Goal: Task Accomplishment & Management: Manage account settings

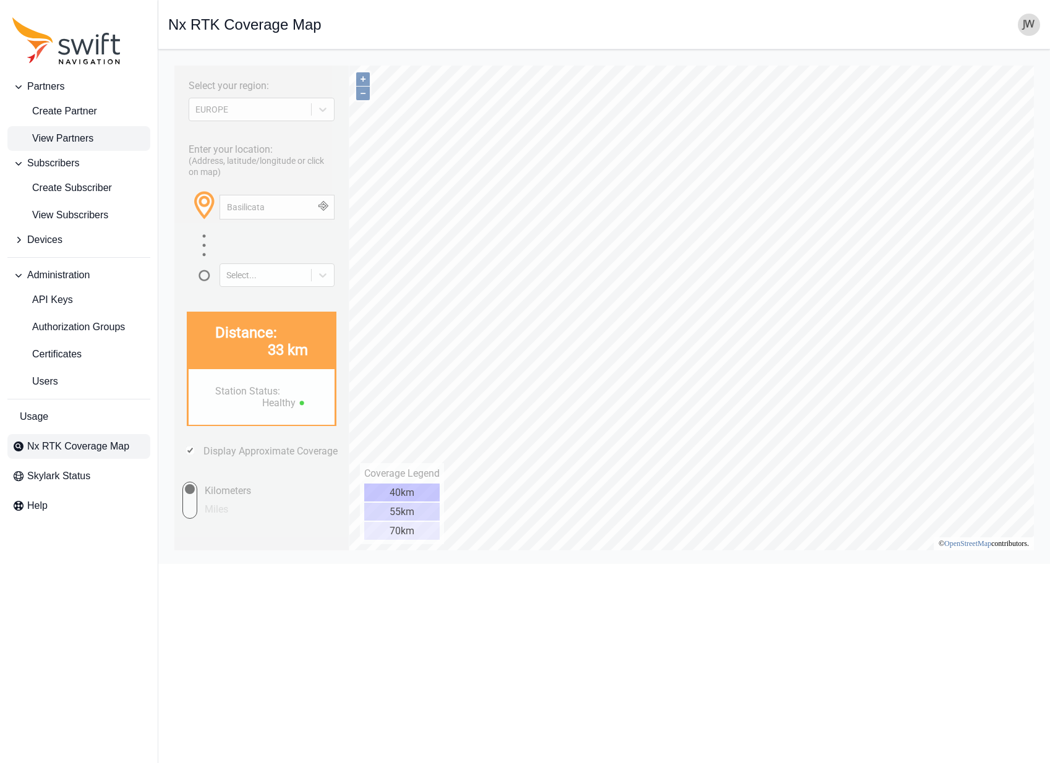
click at [86, 142] on span "View Partners" at bounding box center [52, 138] width 81 height 15
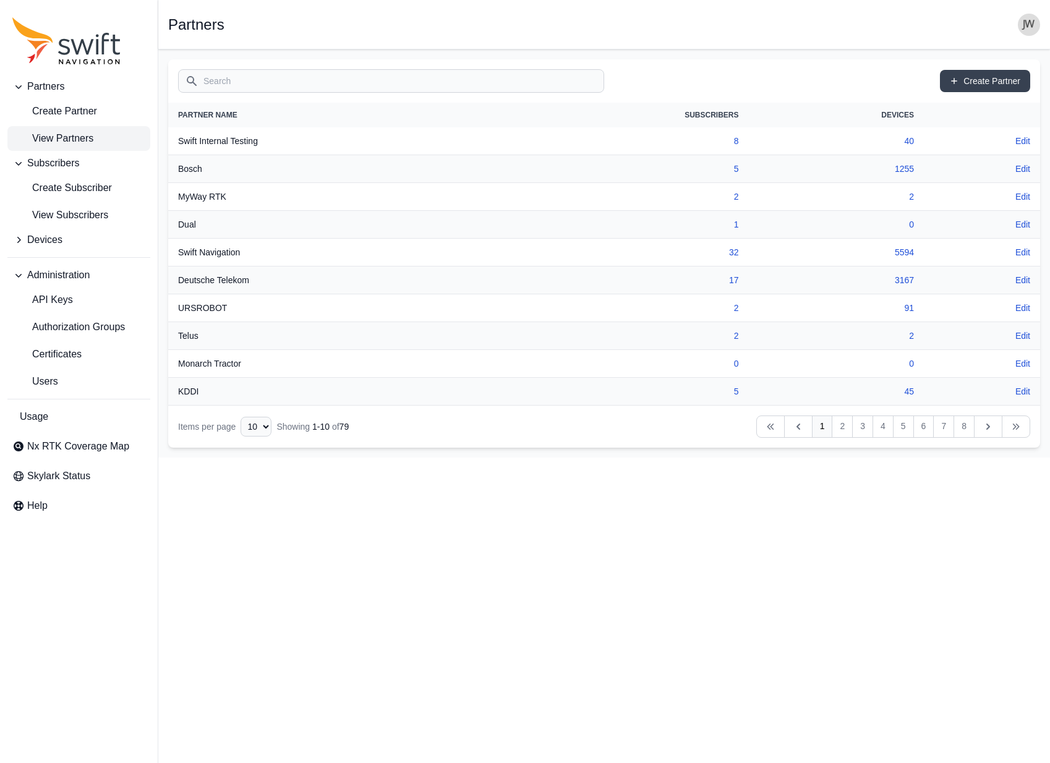
click at [208, 198] on th "MyWay RTK" at bounding box center [334, 197] width 333 height 28
click at [1026, 195] on link "Edit" at bounding box center [1022, 196] width 15 height 12
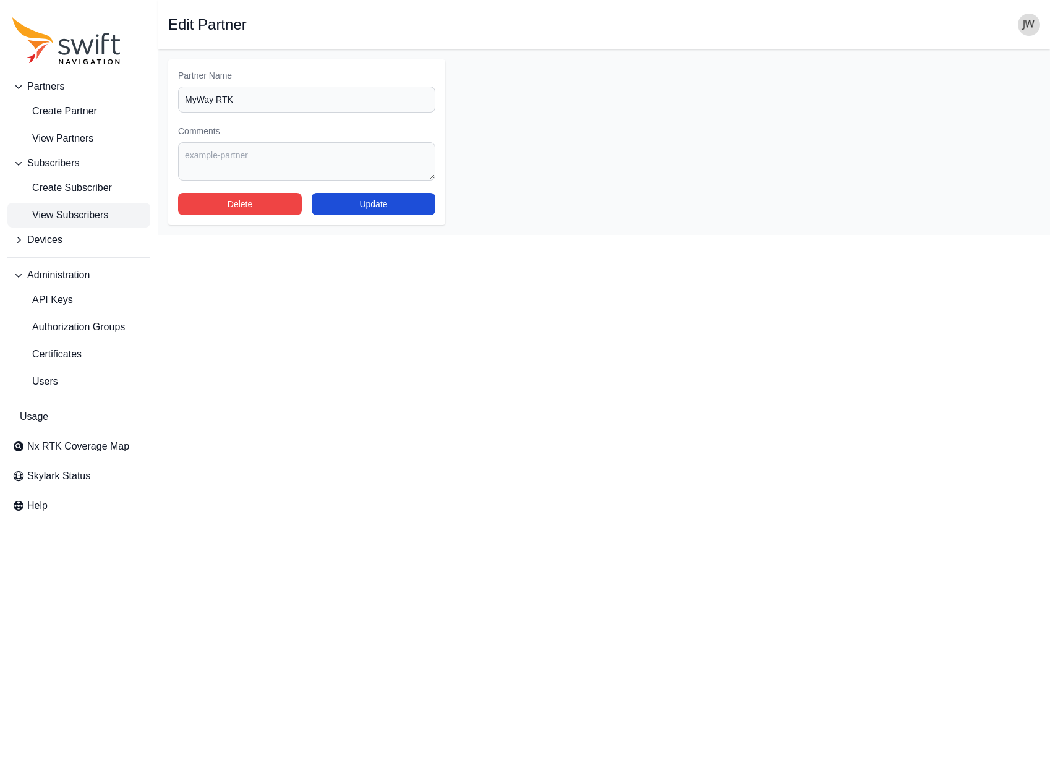
click at [68, 211] on span "View Subscribers" at bounding box center [60, 215] width 96 height 15
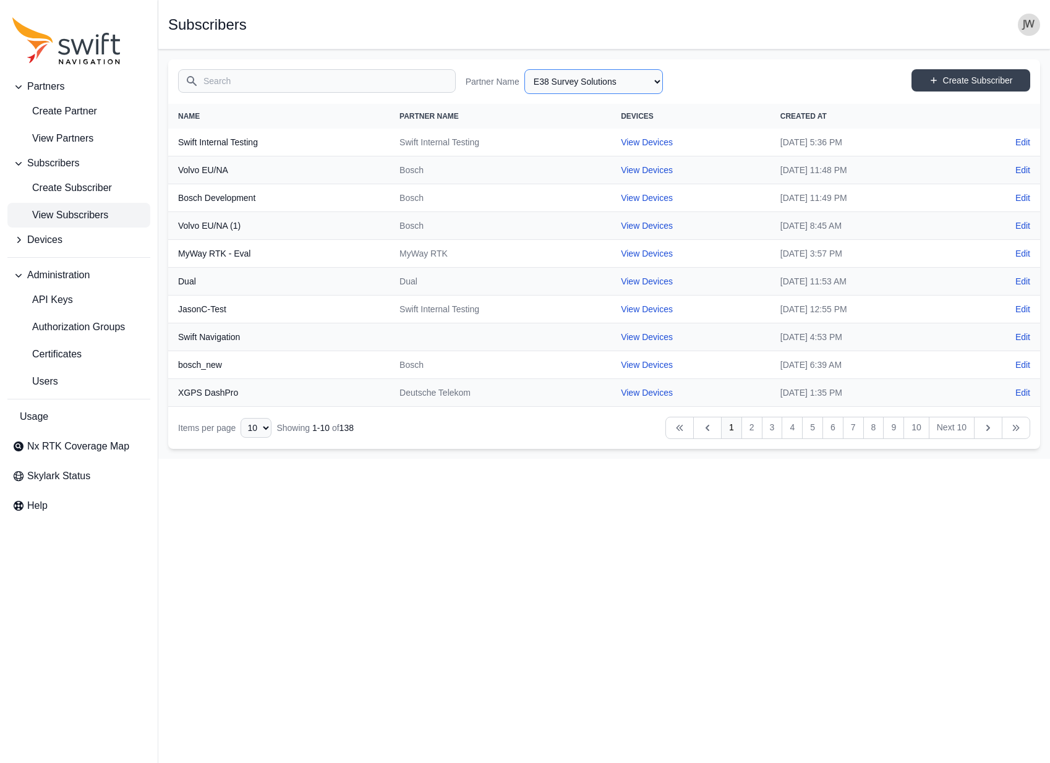
select select "efef40e6-f266-4d6f-8d41-464a15503ce6"
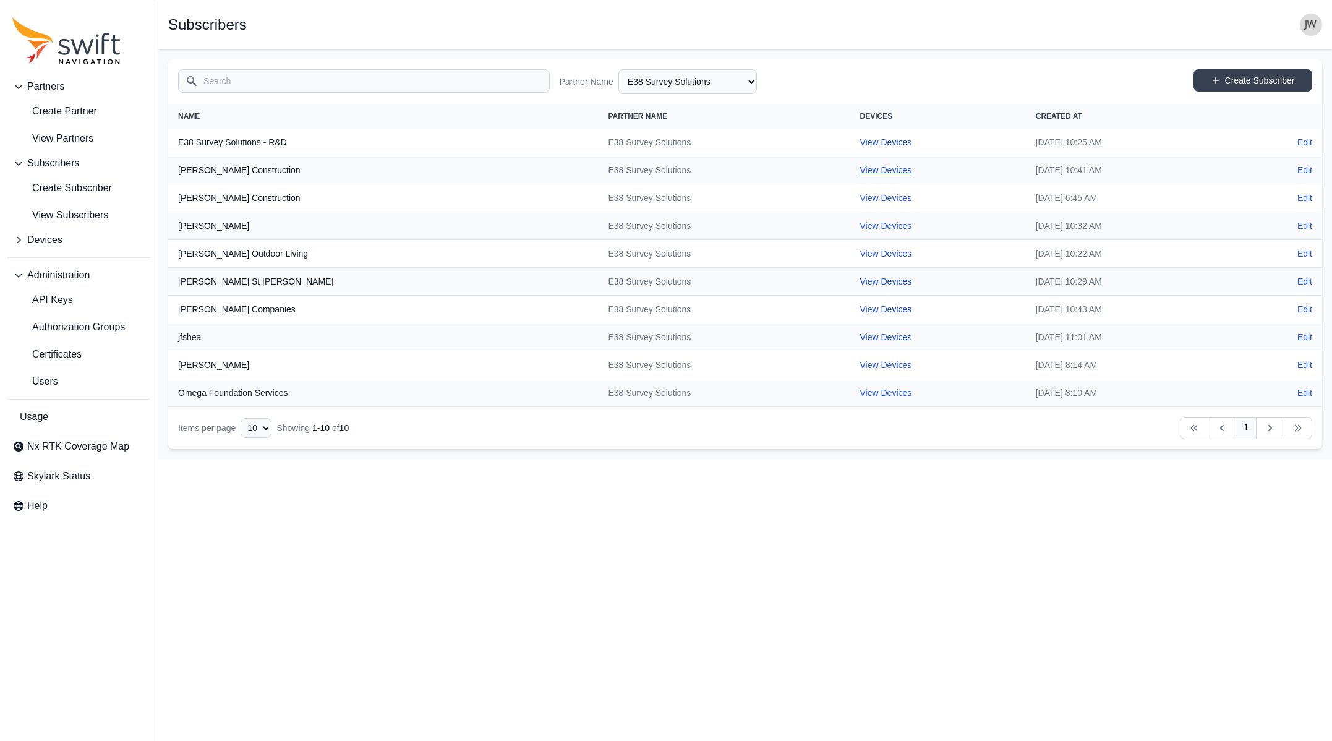
click at [860, 169] on link "View Devices" at bounding box center [886, 170] width 52 height 10
select select "e9efa831-6b6d-49cd-acb6-2151f18b5077"
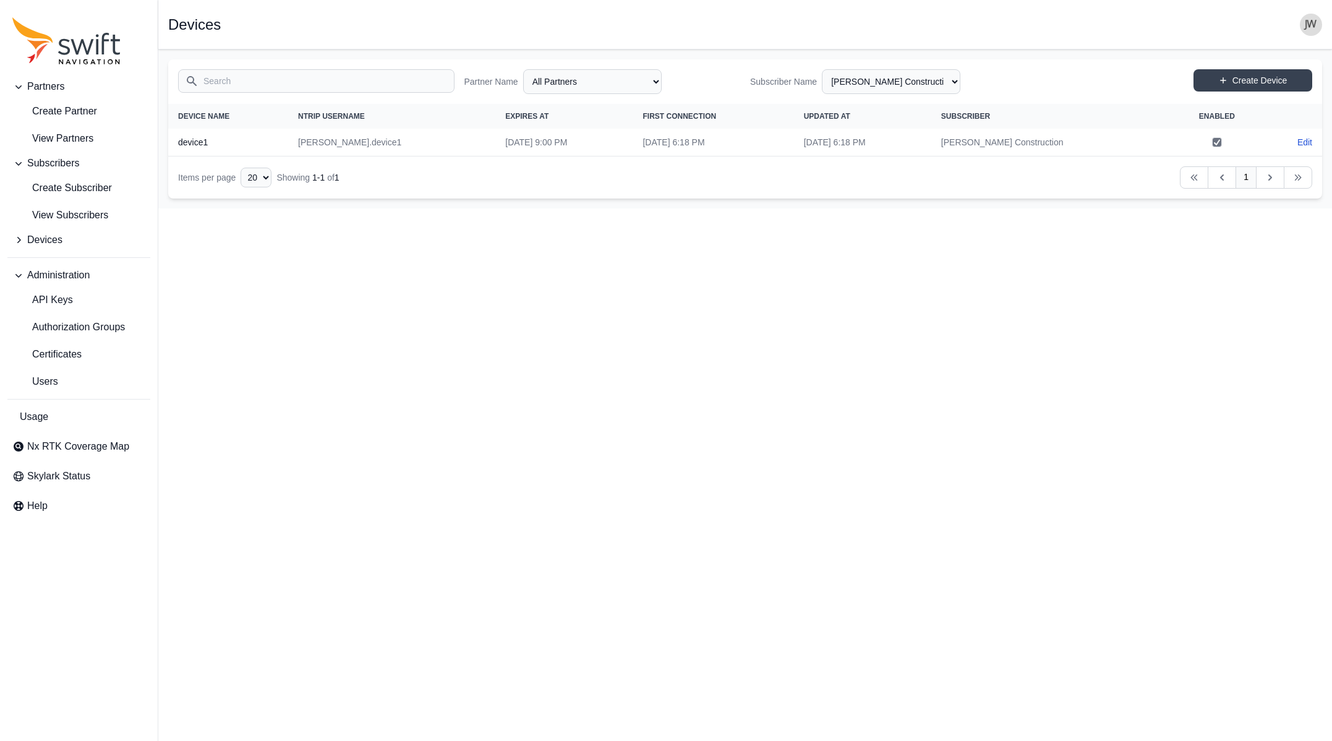
select select "efef40e6-f266-4d6f-8d41-464a15503ce6"
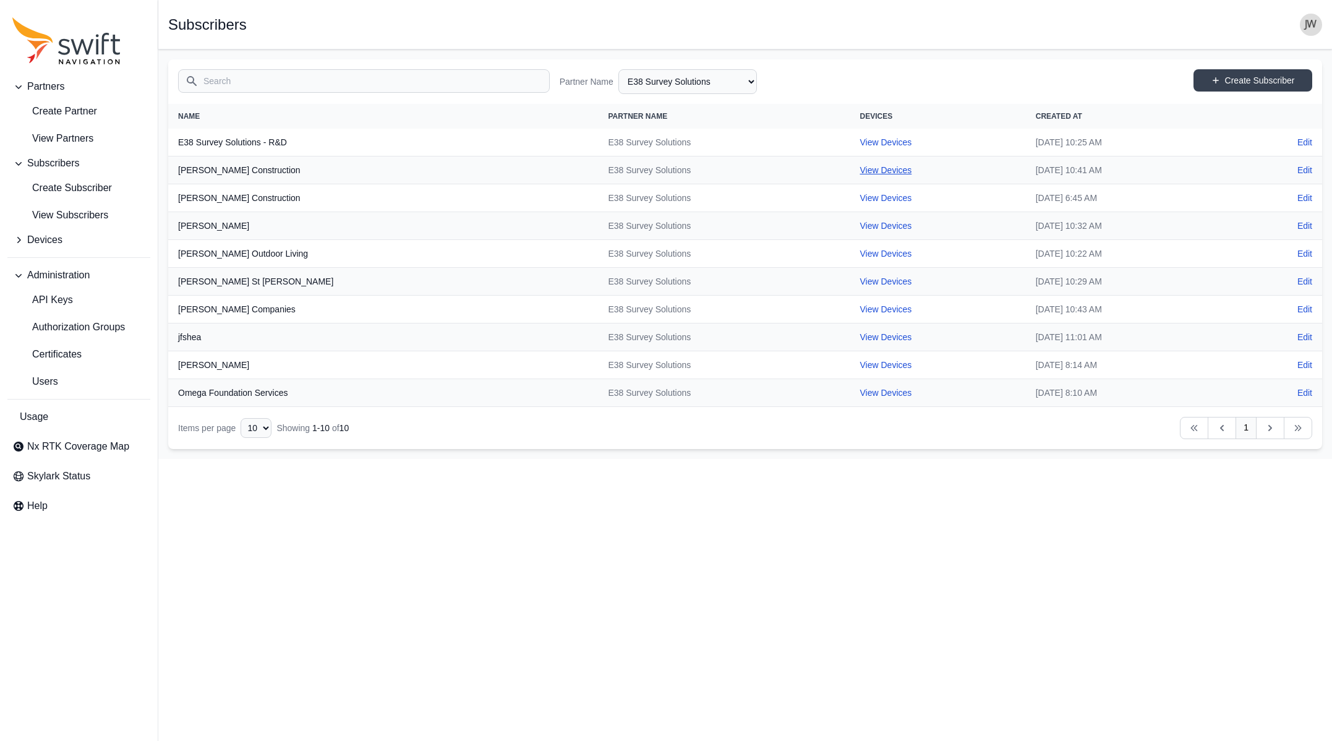
click at [860, 167] on link "View Devices" at bounding box center [886, 170] width 52 height 10
select select "e9efa831-6b6d-49cd-acb6-2151f18b5077"
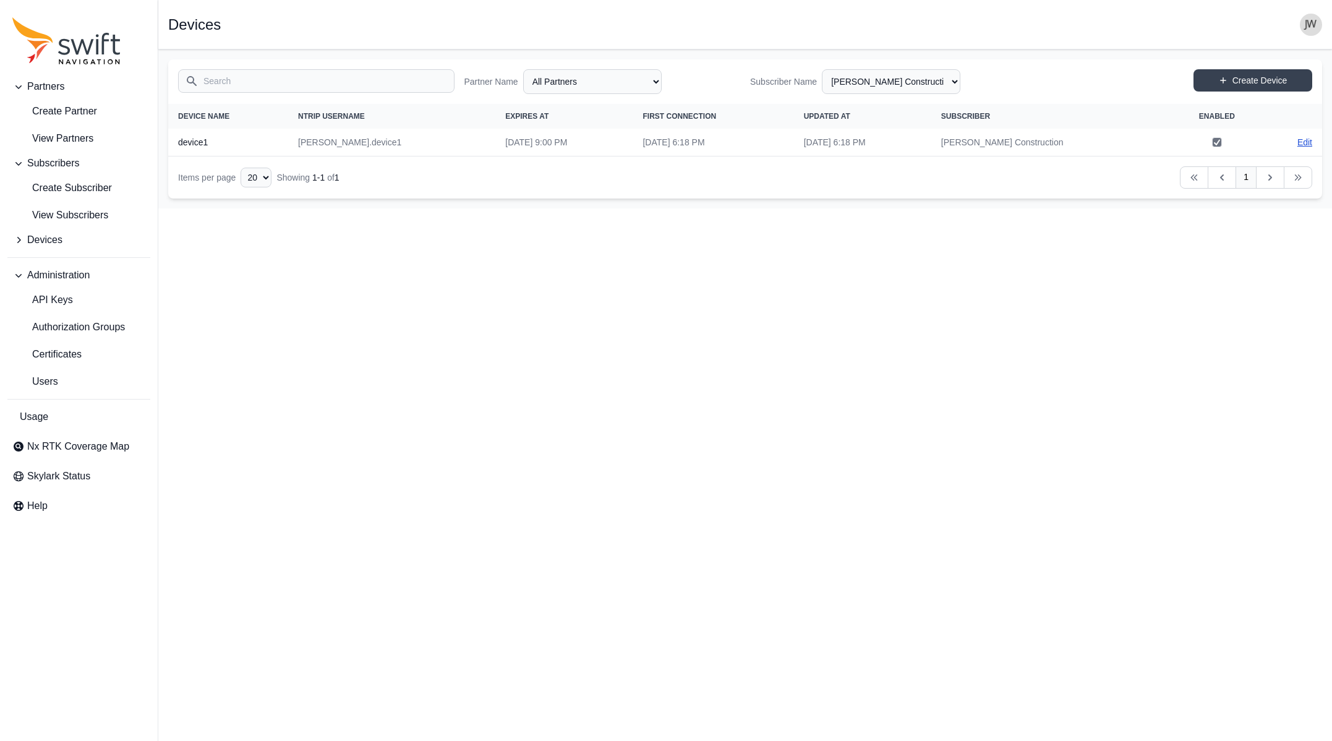
click at [1049, 140] on link "Edit" at bounding box center [1304, 142] width 15 height 12
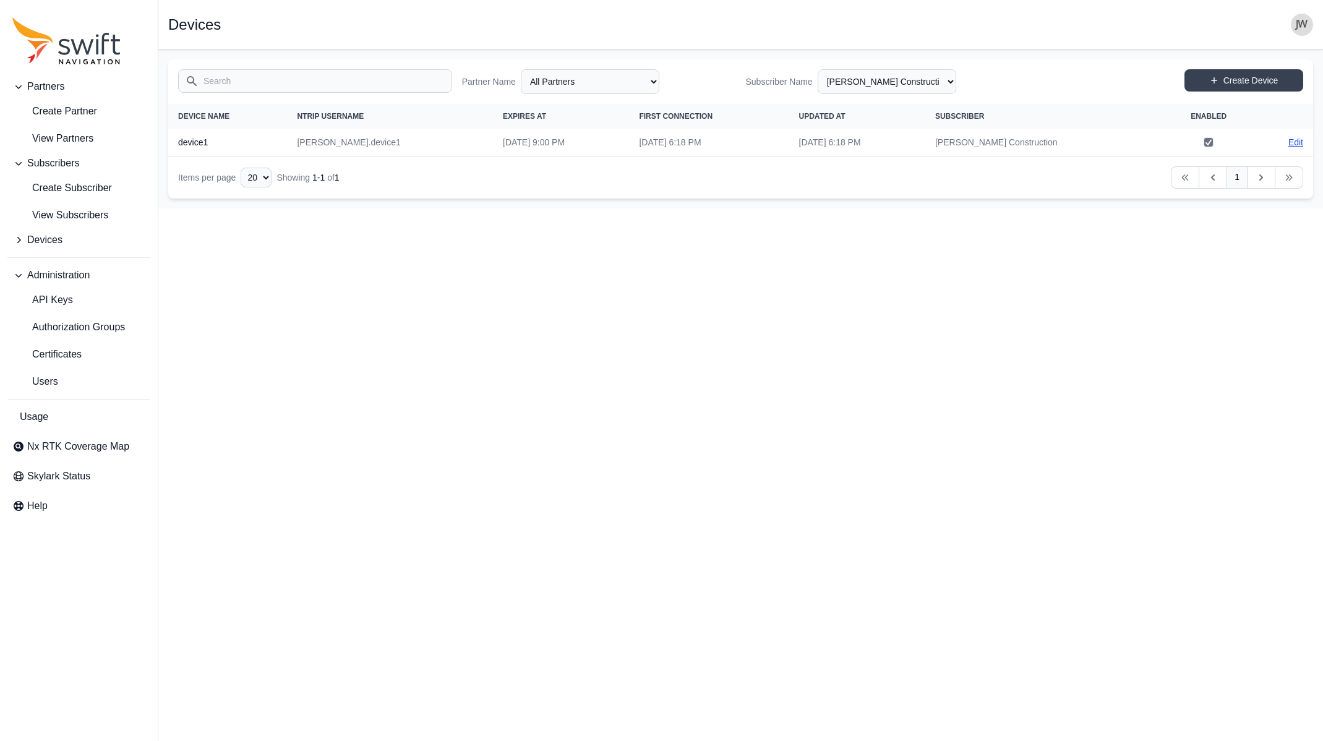
select select "ab3272ce-40d0-4c94-a524-96a758ab755c"
select select "e9efa831-6b6d-49cd-acb6-2151f18b5077"
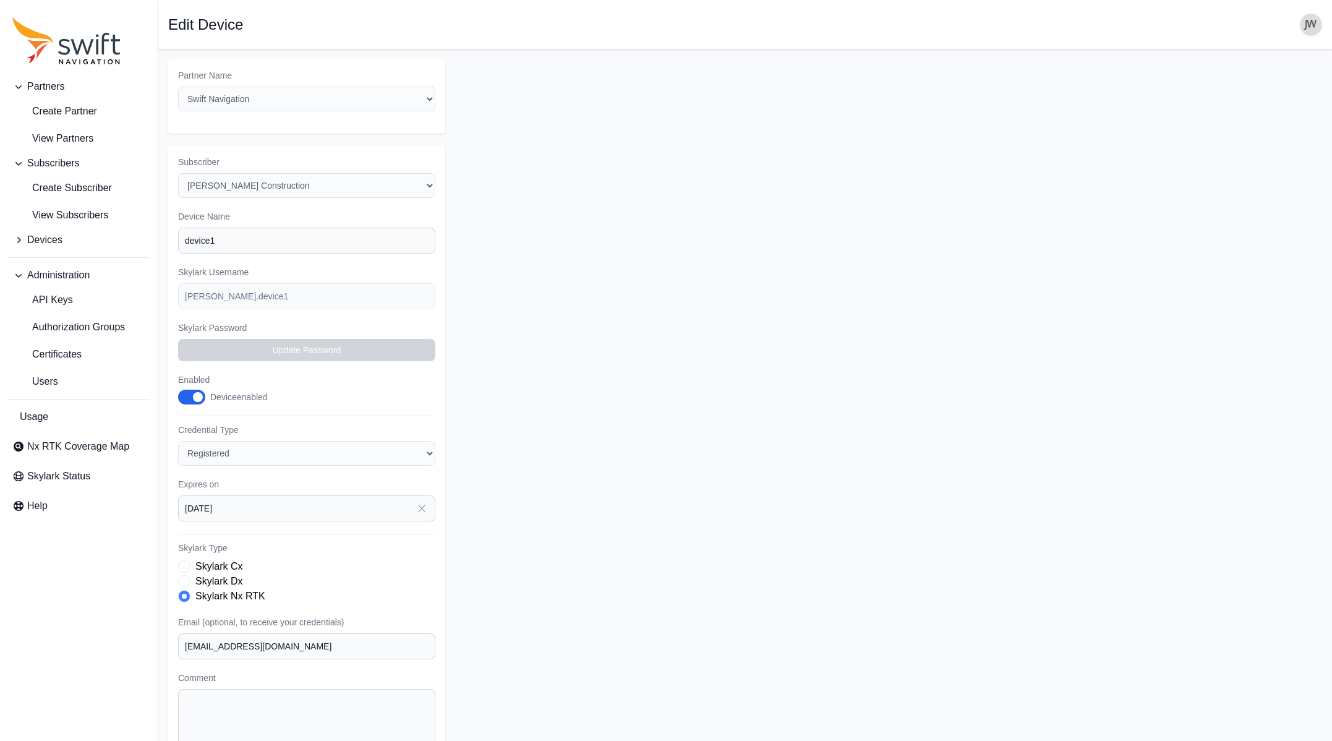
select select "e9efa831-6b6d-49cd-acb6-2151f18b5077"
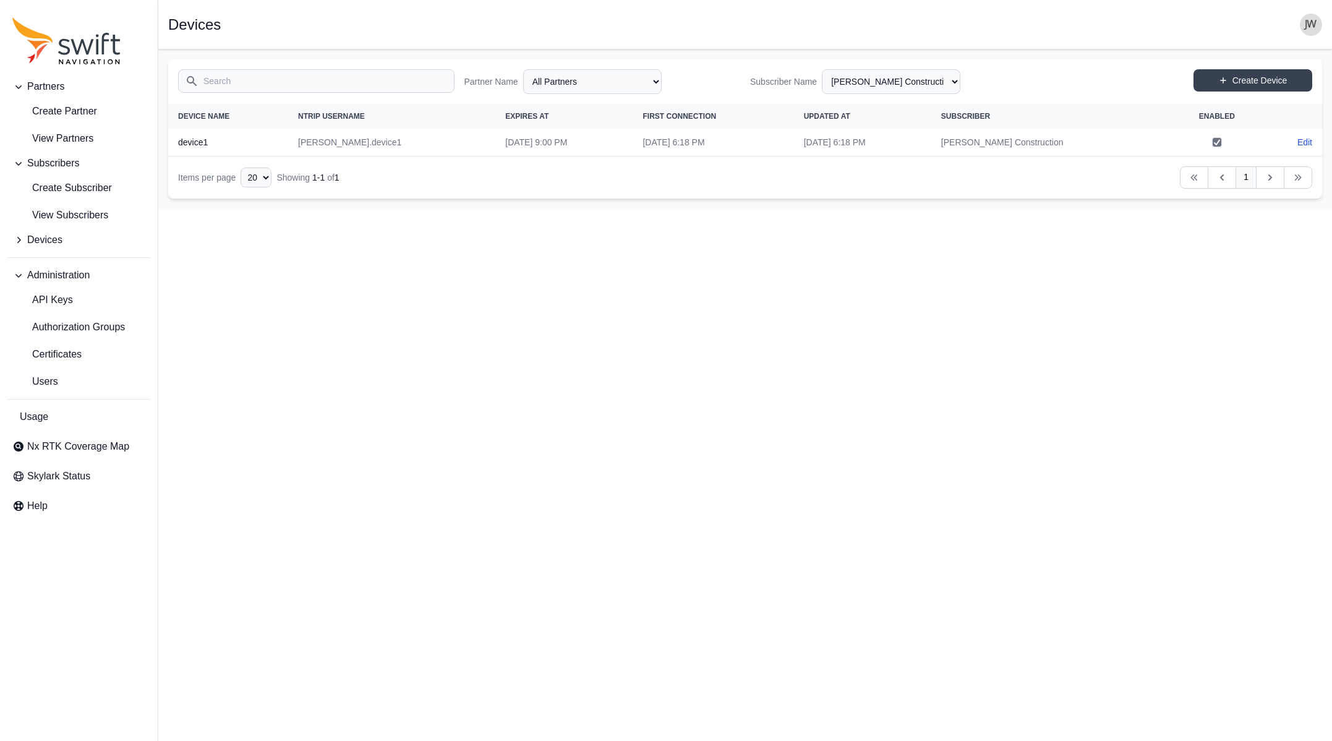
select select "efef40e6-f266-4d6f-8d41-464a15503ce6"
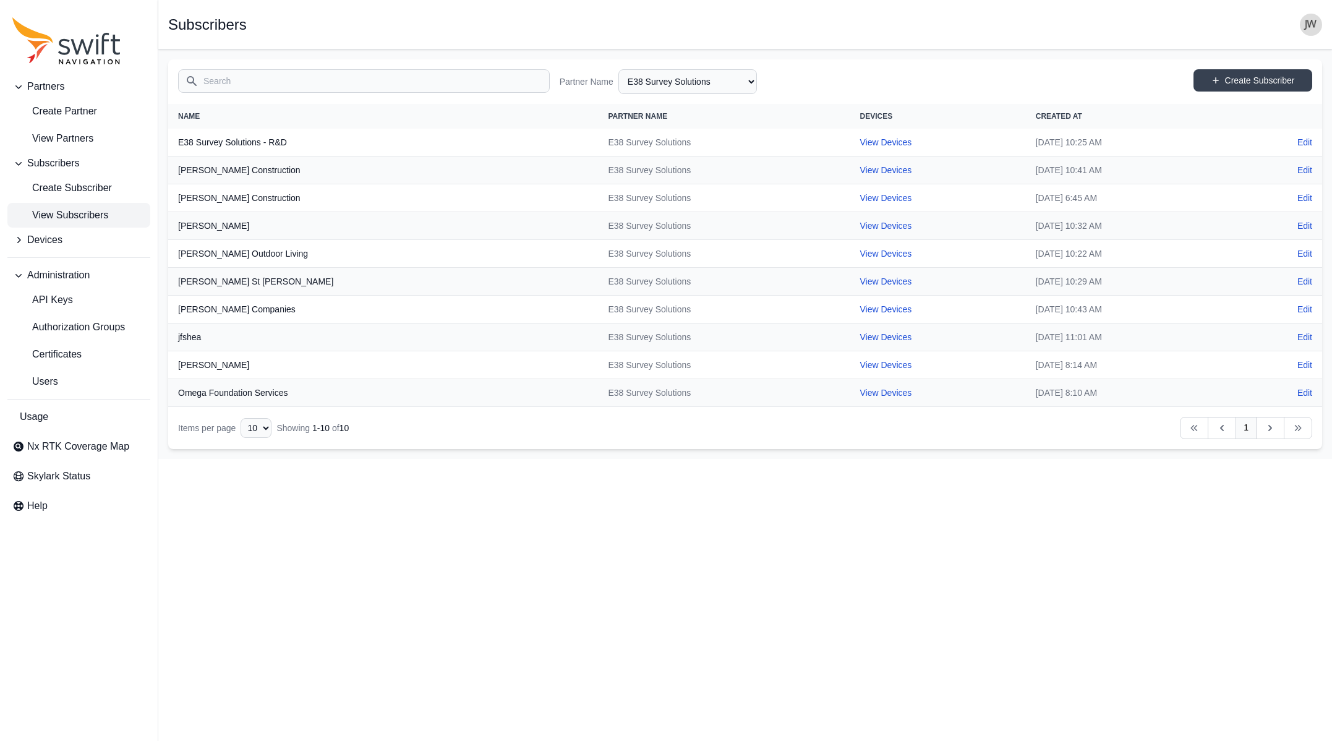
click at [1049, 429] on icon "Table navigation" at bounding box center [1270, 428] width 4 height 6
click at [93, 210] on span "View Subscribers" at bounding box center [60, 215] width 96 height 15
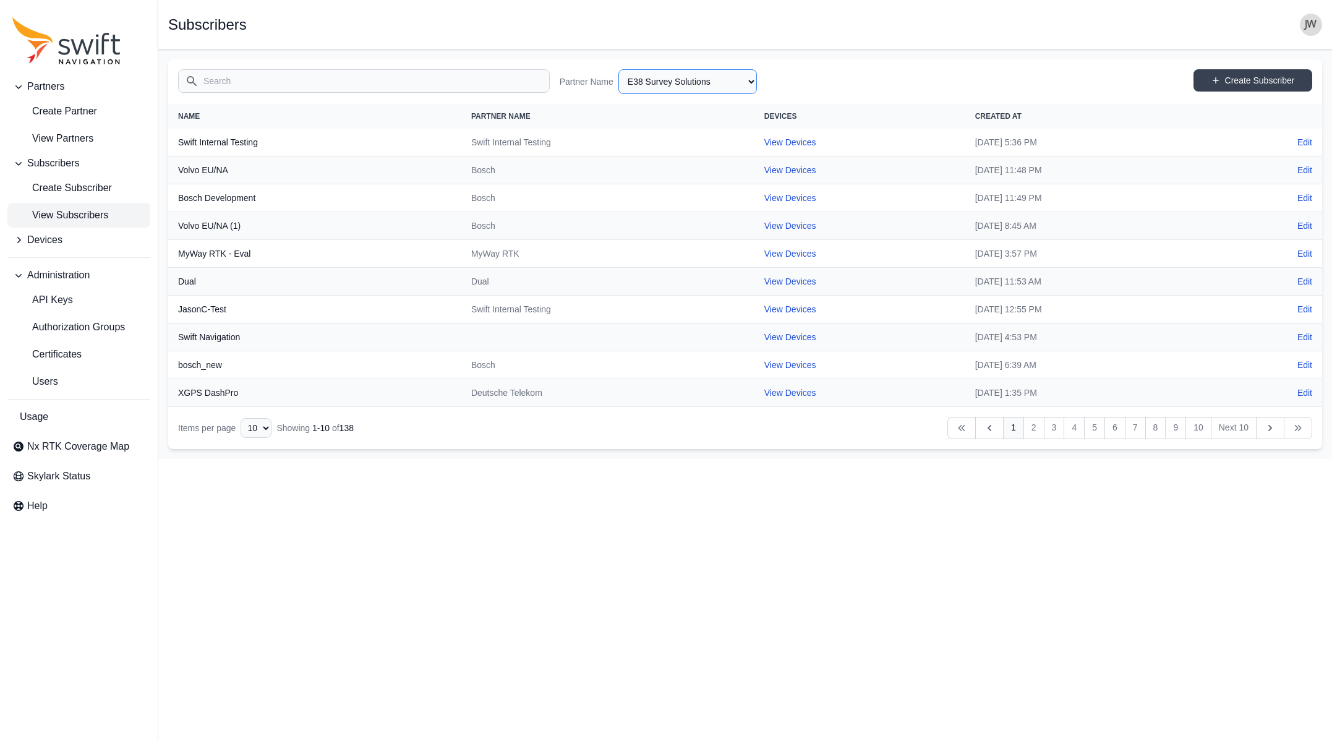
select select "efef40e6-f266-4d6f-8d41-464a15503ce6"
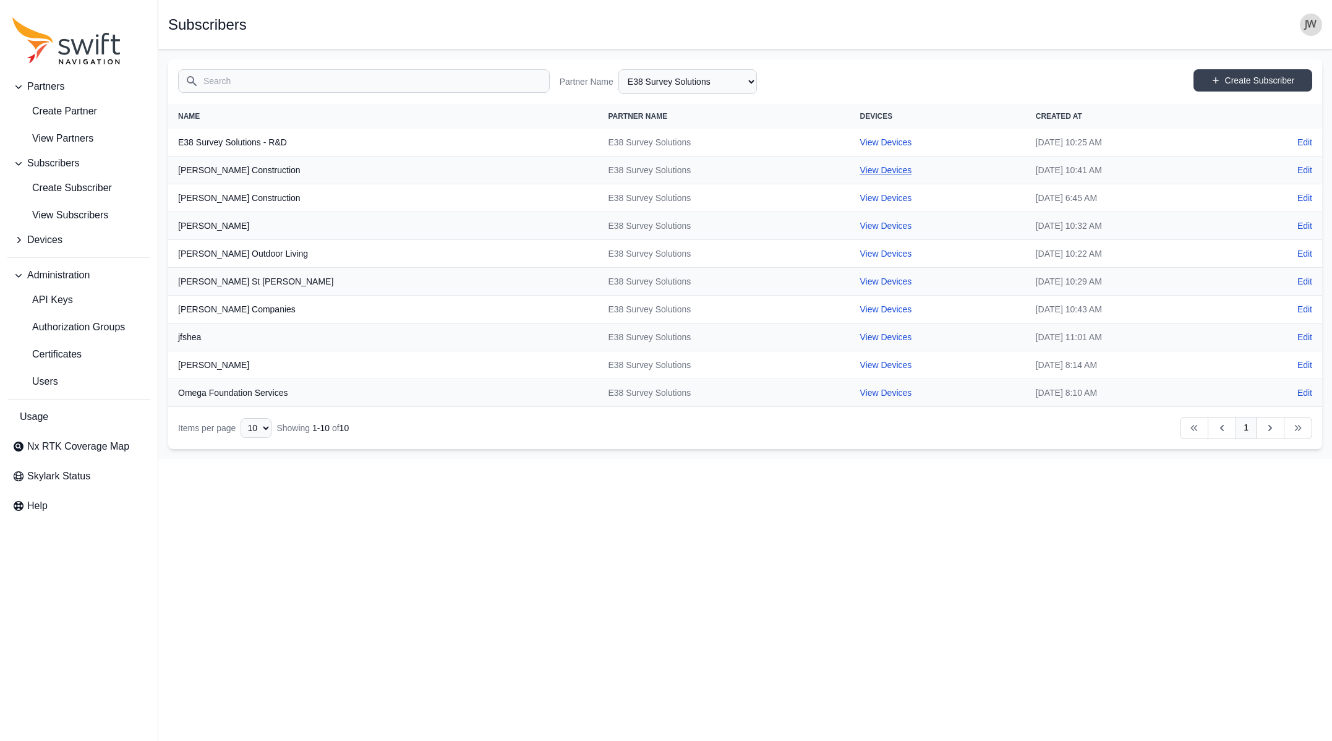
click at [860, 169] on link "View Devices" at bounding box center [886, 170] width 52 height 10
select select "e9efa831-6b6d-49cd-acb6-2151f18b5077"
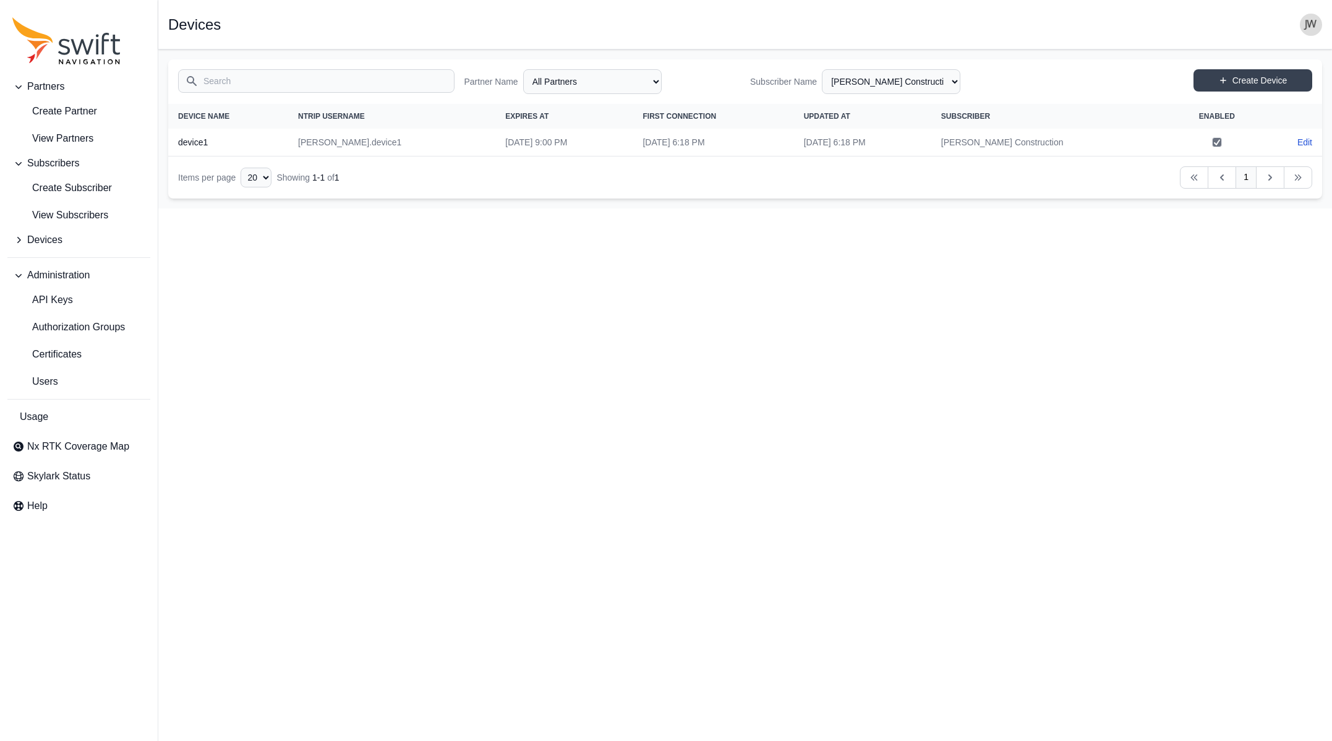
select select "efef40e6-f266-4d6f-8d41-464a15503ce6"
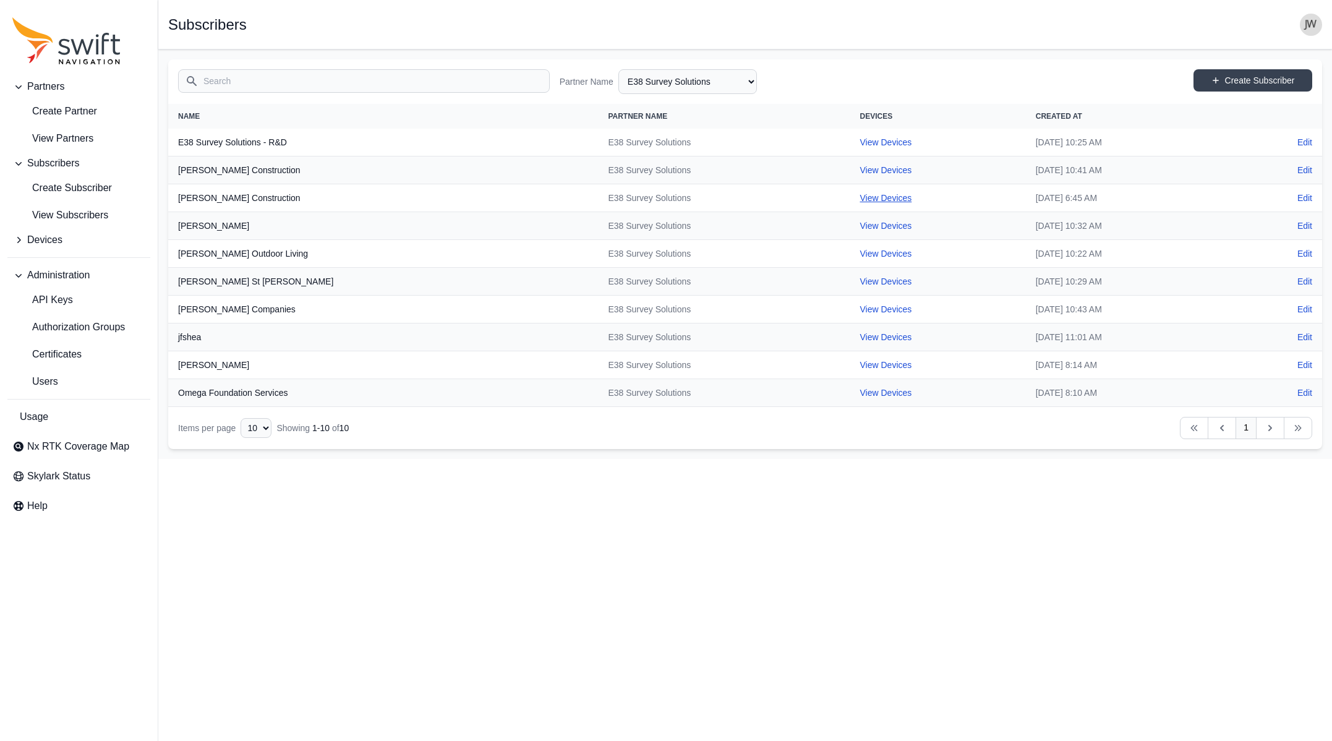
click at [860, 195] on link "View Devices" at bounding box center [886, 198] width 52 height 10
select select "978783df-ee33-4d6c-b3dc-2d0dc6b5719c"
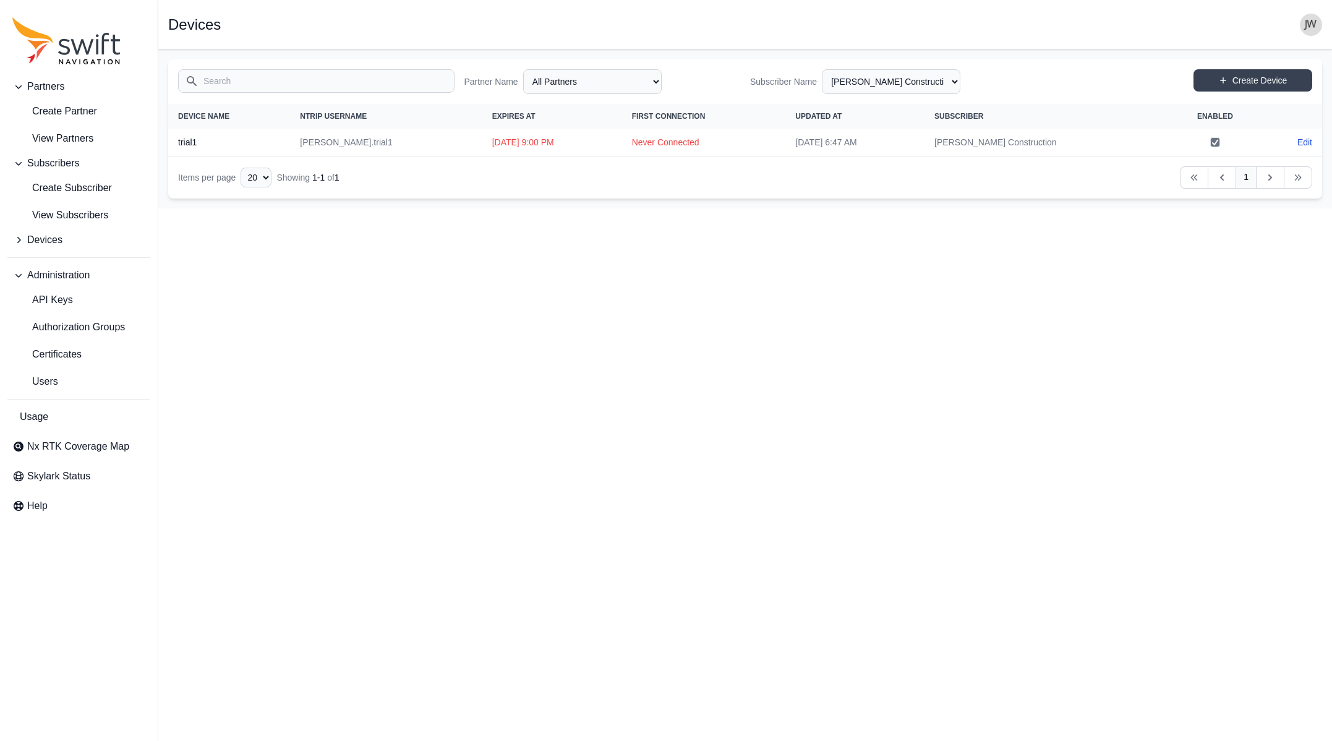
select select "efef40e6-f266-4d6f-8d41-464a15503ce6"
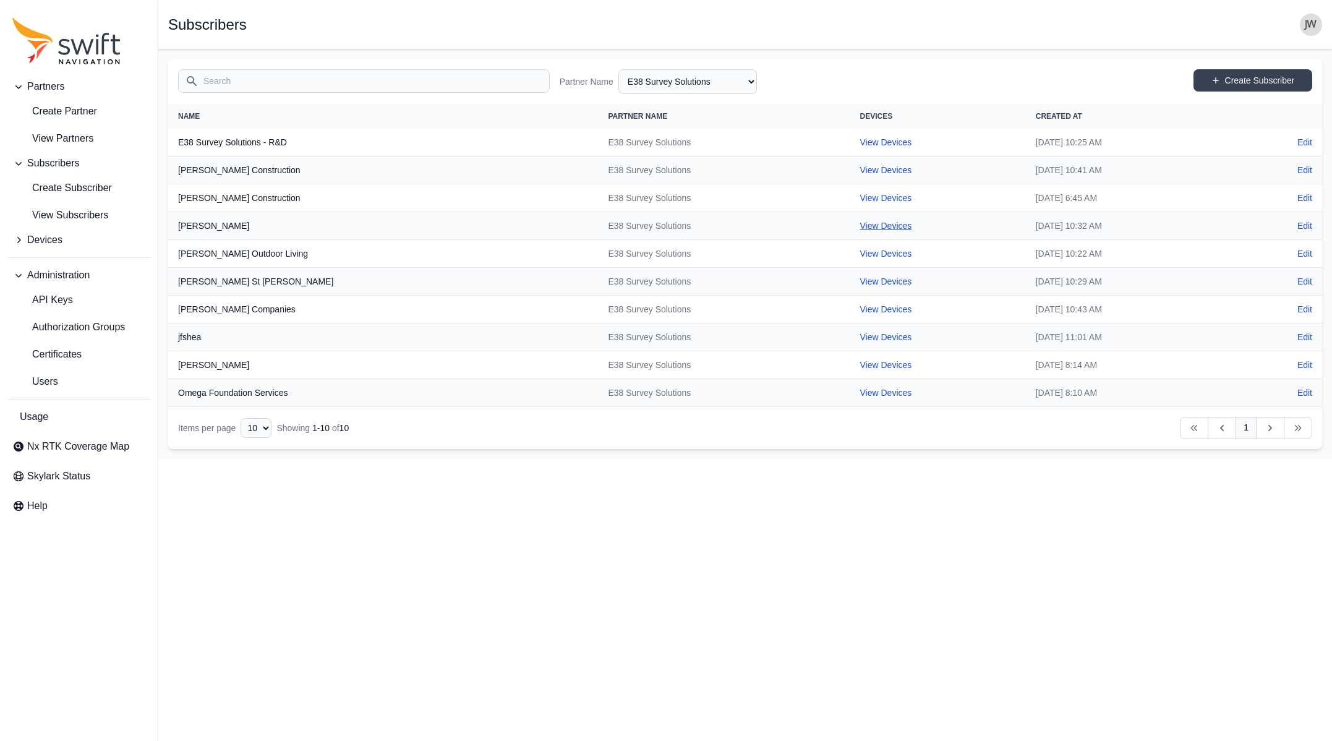
click at [860, 226] on link "View Devices" at bounding box center [886, 226] width 52 height 10
select select "485b4d6b-f4d8-4715-a5bd-38fce6e6359b"
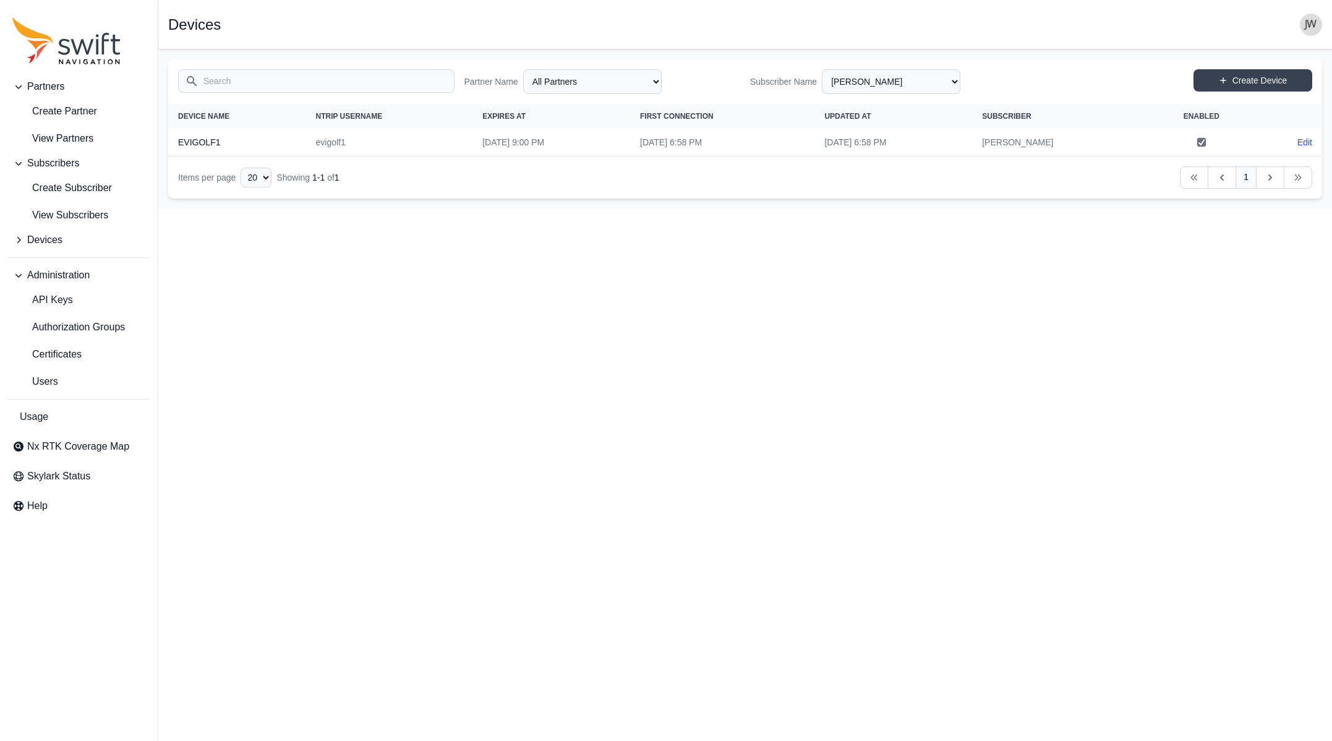
select select "efef40e6-f266-4d6f-8d41-464a15503ce6"
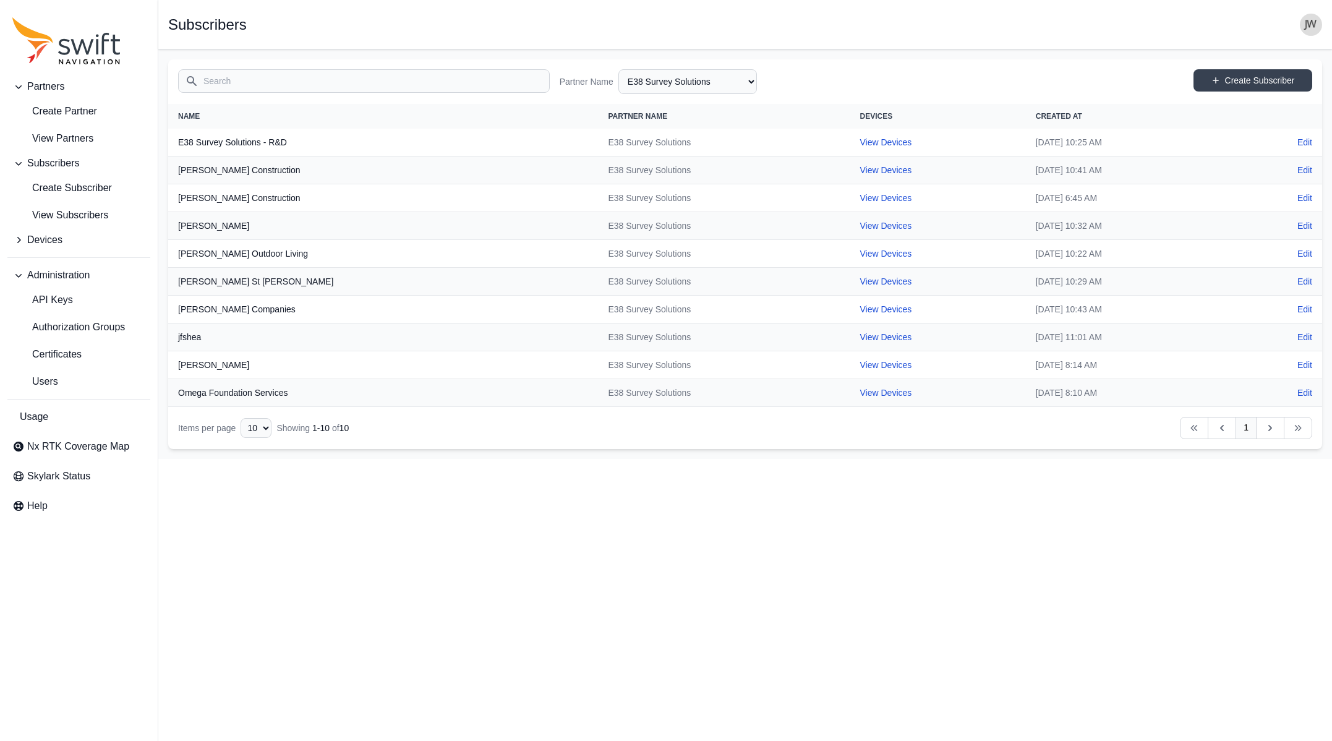
click at [1049, 23] on img "button" at bounding box center [1311, 25] width 22 height 22
click at [649, 448] on main "Open sidebar Subscribers Search Partner Name All Partners AlpsAlpine Asensing B…" at bounding box center [745, 253] width 1174 height 409
click at [860, 279] on link "View Devices" at bounding box center [886, 281] width 52 height 10
select select "94fd5888-d9bd-4dc1-94dc-e11df3acdba1"
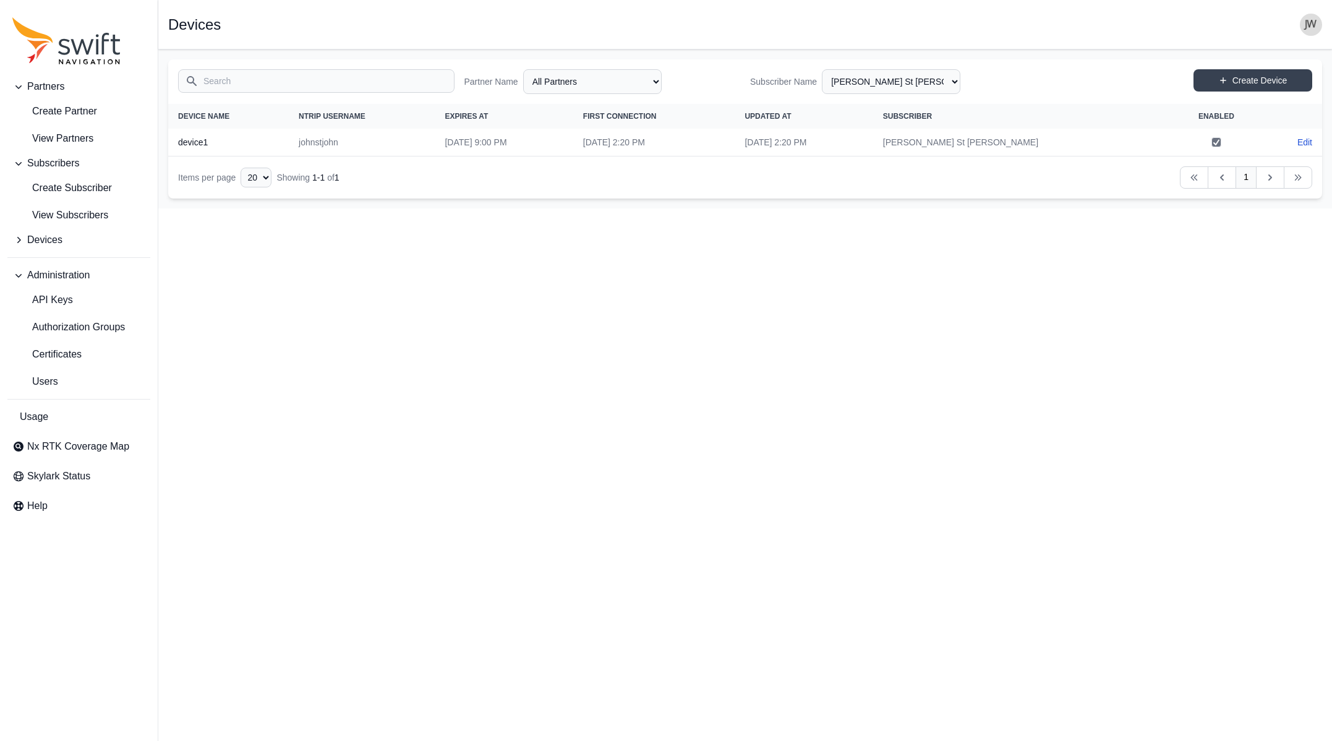
select select "efef40e6-f266-4d6f-8d41-464a15503ce6"
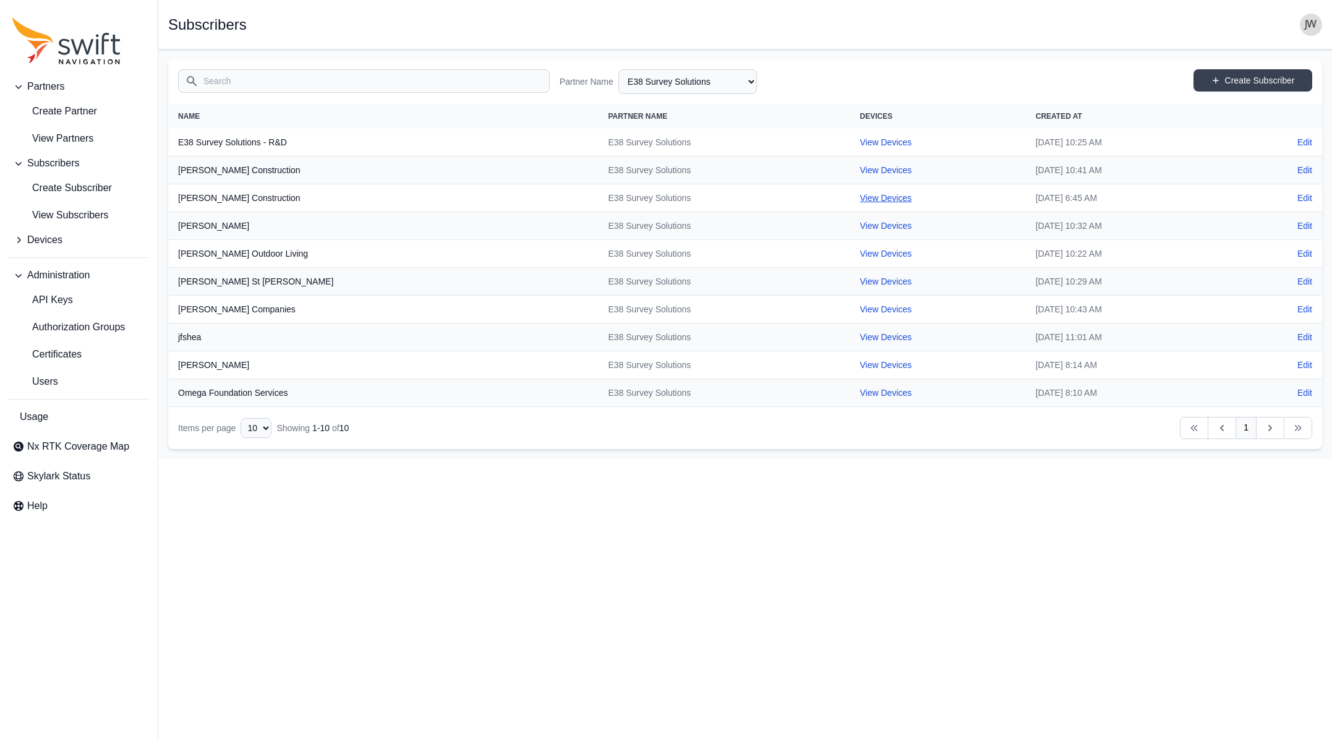
click at [860, 195] on link "View Devices" at bounding box center [886, 198] width 52 height 10
select select "978783df-ee33-4d6c-b3dc-2d0dc6b5719c"
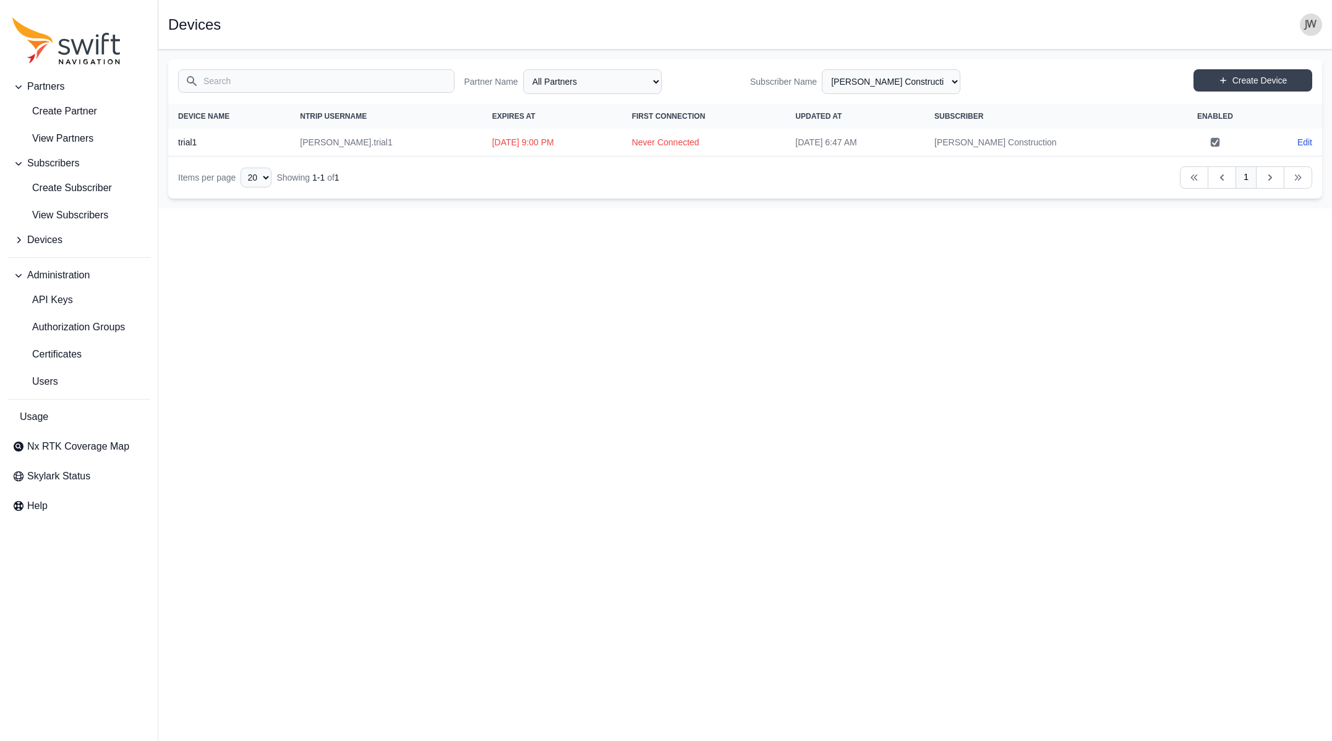
select select "efef40e6-f266-4d6f-8d41-464a15503ce6"
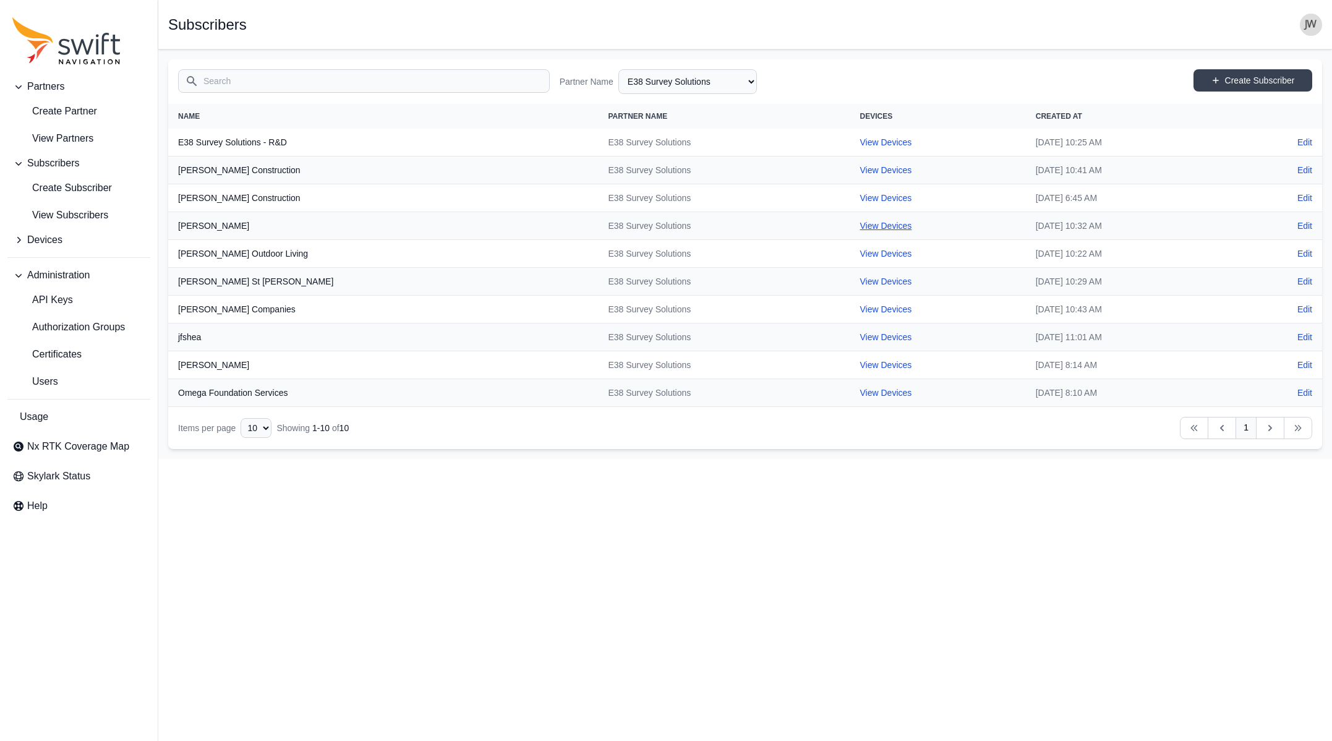
click at [860, 227] on link "View Devices" at bounding box center [886, 226] width 52 height 10
select select "485b4d6b-f4d8-4715-a5bd-38fce6e6359b"
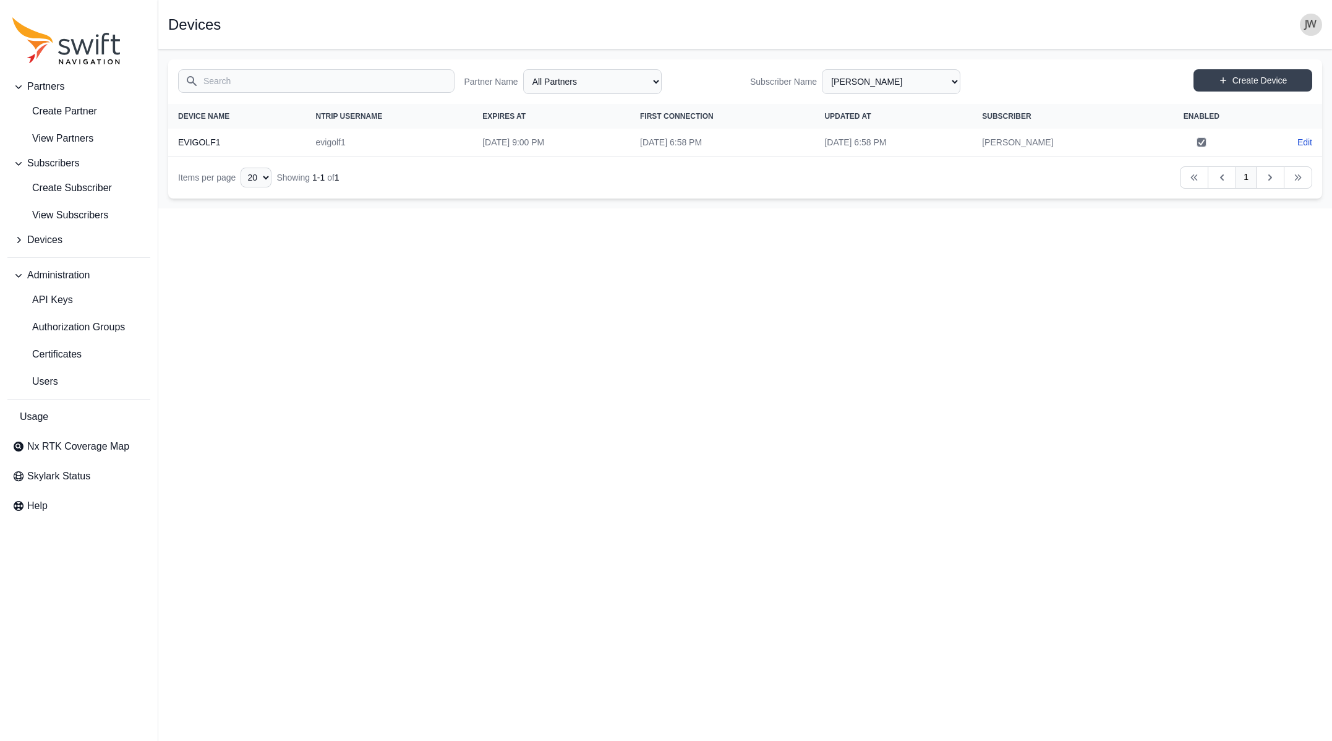
select select "efef40e6-f266-4d6f-8d41-464a15503ce6"
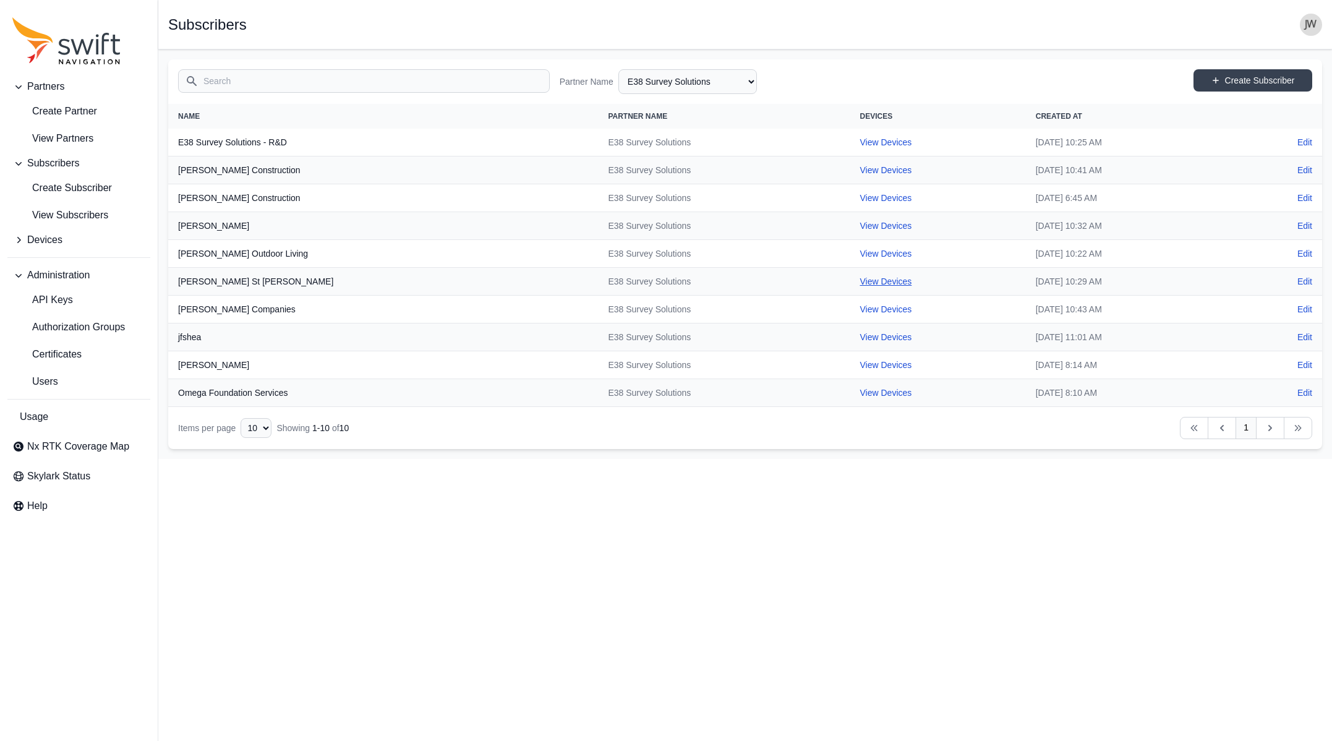
click at [860, 279] on link "View Devices" at bounding box center [886, 281] width 52 height 10
click at [772, 279] on html "Partners Create Partner View Partners Subscribers Create Subscriber View Subscr…" at bounding box center [666, 229] width 1332 height 459
select select "94fd5888-d9bd-4dc1-94dc-e11df3acdba1"
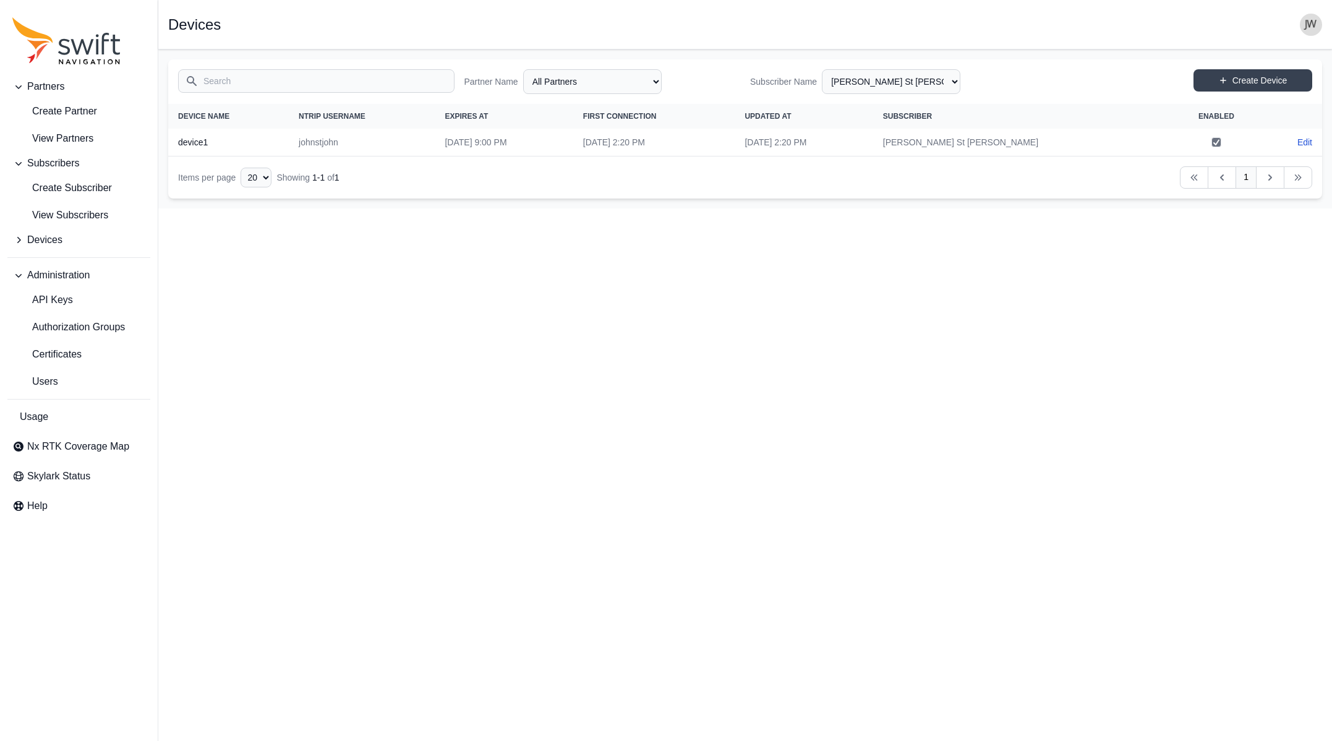
click at [247, 146] on th "device1" at bounding box center [228, 143] width 121 height 28
drag, startPoint x: 220, startPoint y: 141, endPoint x: 179, endPoint y: 140, distance: 40.8
click at [179, 140] on th "device1" at bounding box center [228, 143] width 121 height 28
copy th "device1"
drag, startPoint x: 347, startPoint y: 140, endPoint x: 295, endPoint y: 140, distance: 51.9
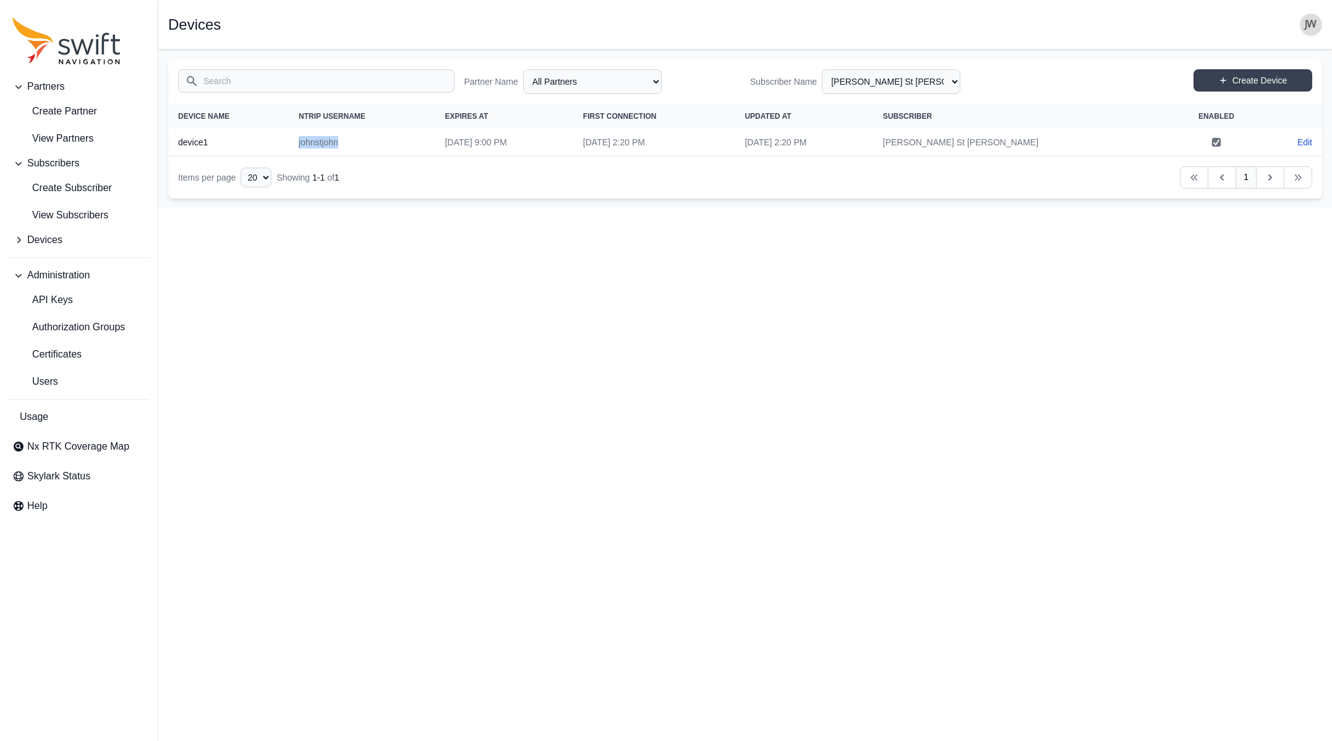
click at [295, 140] on td "johnstjohn" at bounding box center [362, 143] width 146 height 28
copy td "johnstjohn"
click at [1049, 140] on link "Edit" at bounding box center [1304, 142] width 15 height 12
select select "ab3272ce-40d0-4c94-a524-96a758ab755c"
select select "94fd5888-d9bd-4dc1-94dc-e11df3acdba1"
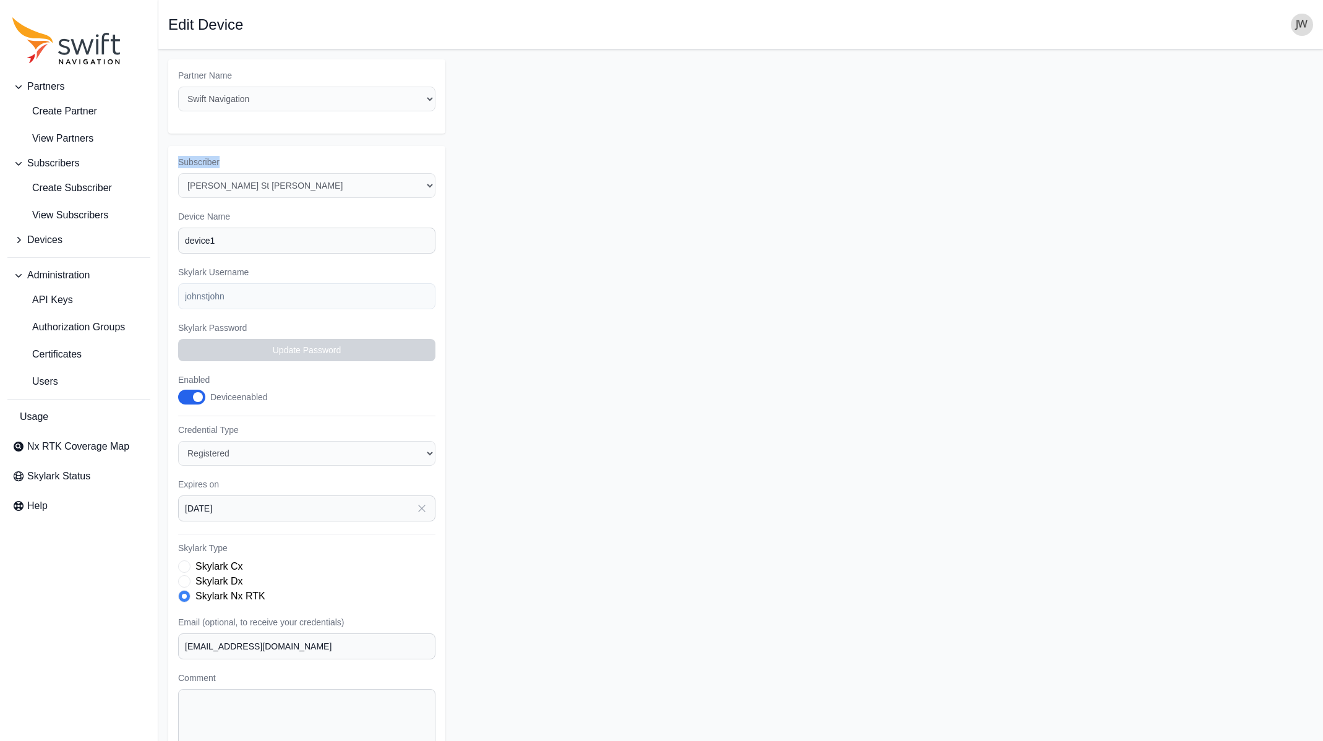
click at [1049, 140] on form "Partner Name Select a Partner AlpsAlpine Asensing Bad Elf Bench Mark Equipment …" at bounding box center [740, 433] width 1145 height 749
select select "94fd5888-d9bd-4dc1-94dc-e11df3acdba1"
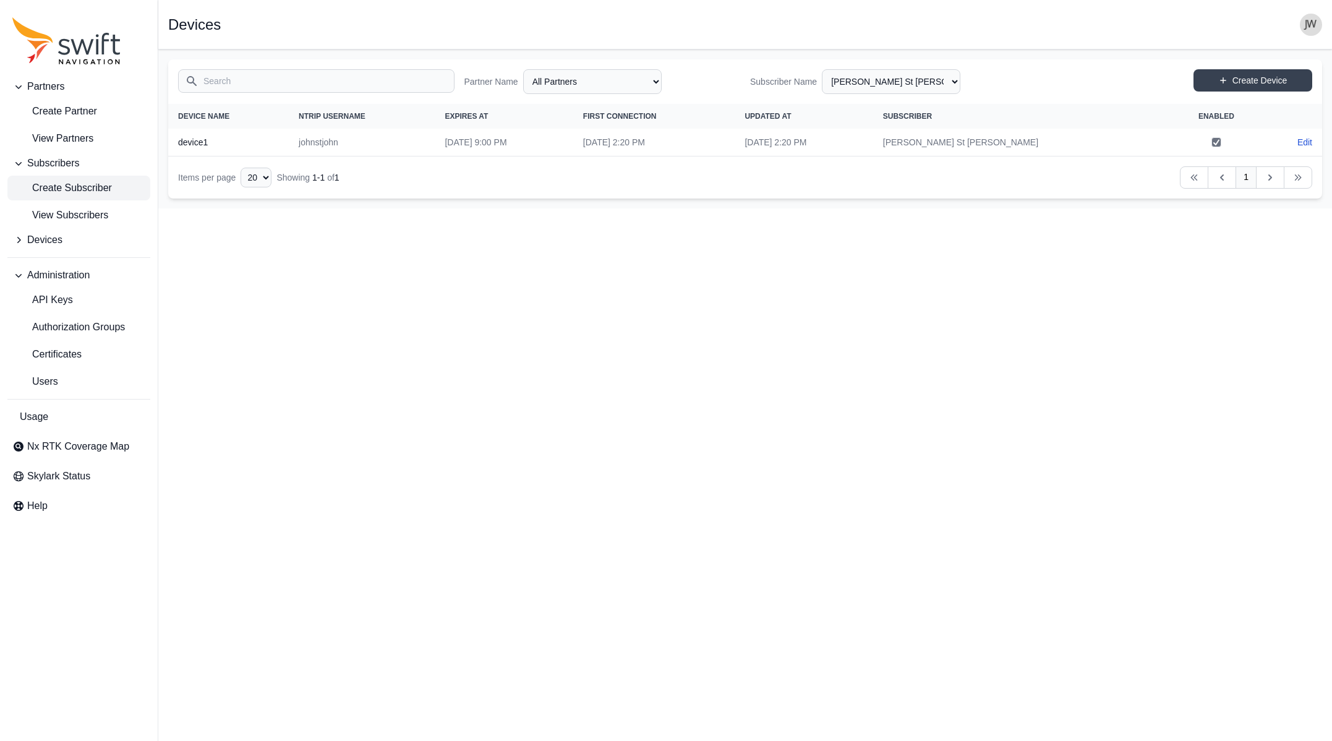
select select "efef40e6-f266-4d6f-8d41-464a15503ce6"
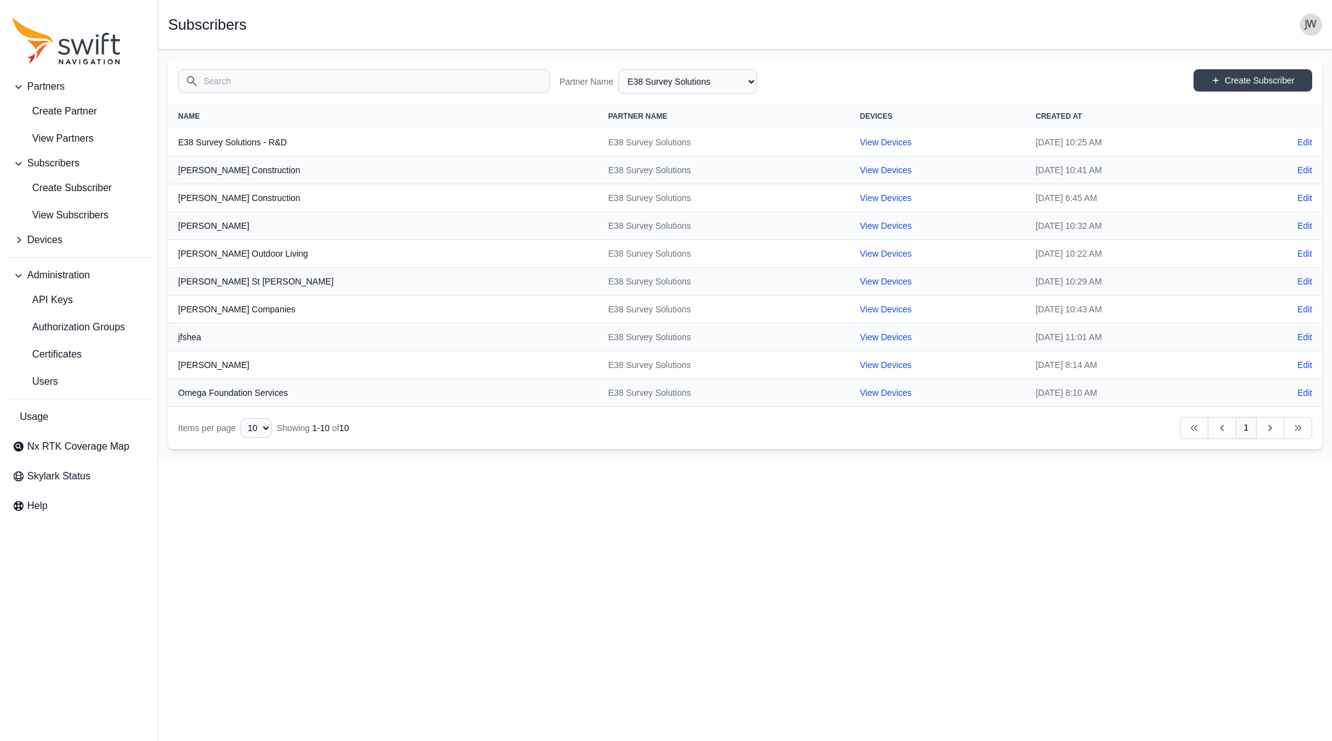
drag, startPoint x: 991, startPoint y: 307, endPoint x: 944, endPoint y: 307, distance: 47.0
click at [1026, 307] on td "[DATE] 10:43 AM" at bounding box center [1131, 310] width 211 height 28
click at [860, 306] on link "View Devices" at bounding box center [886, 309] width 52 height 10
select select "3df561aa-a163-483b-b82b-83352e2235d4"
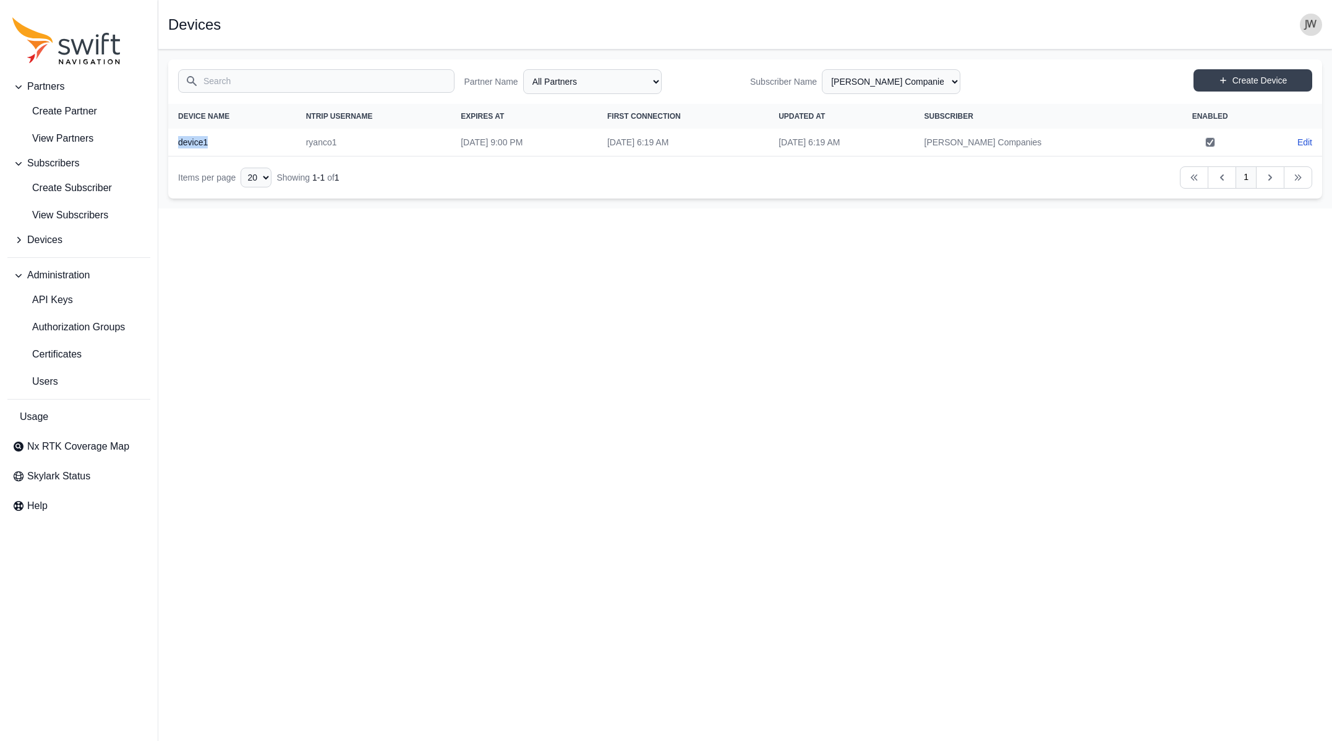
drag, startPoint x: 210, startPoint y: 142, endPoint x: 178, endPoint y: 141, distance: 32.2
click at [178, 141] on th "device1" at bounding box center [232, 143] width 128 height 28
copy th "device1"
drag, startPoint x: 327, startPoint y: 139, endPoint x: 290, endPoint y: 137, distance: 37.2
click at [296, 137] on td "ryanco1" at bounding box center [373, 143] width 155 height 28
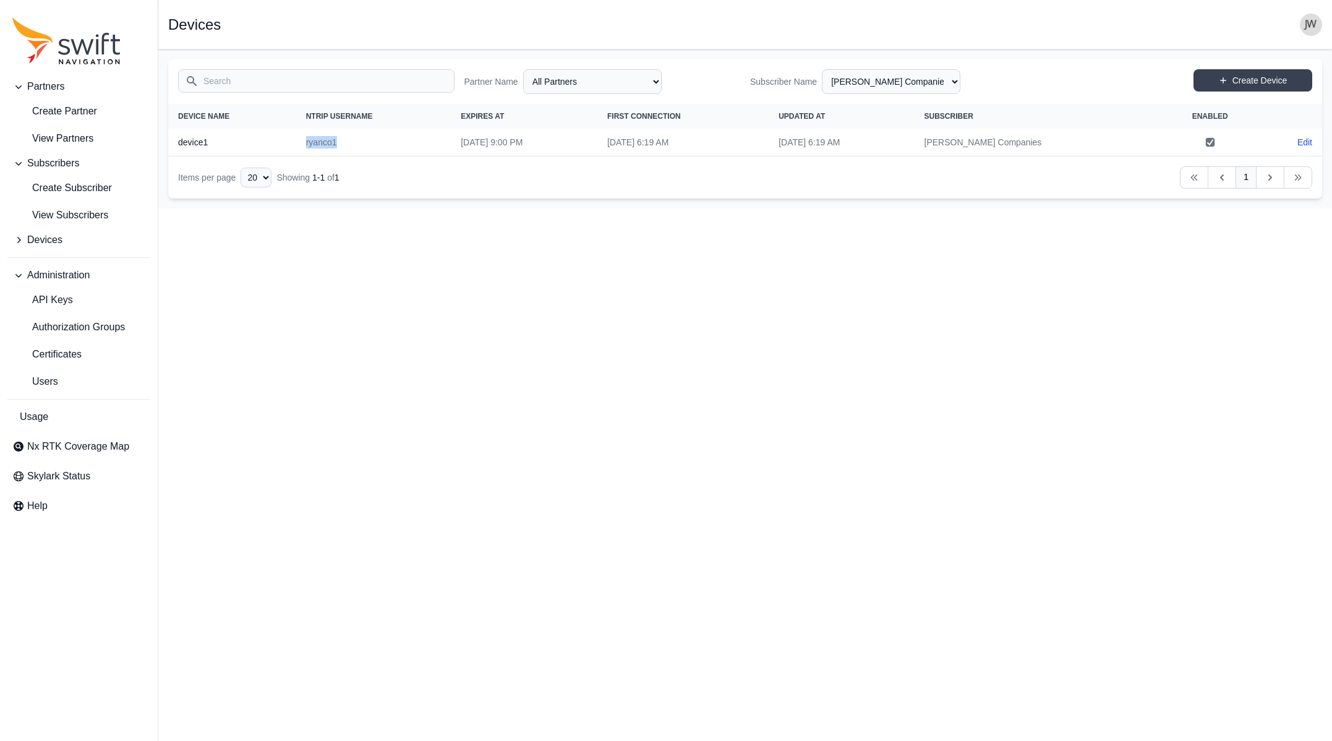
copy td "ryanco1"
click at [1049, 140] on link "Edit" at bounding box center [1304, 142] width 15 height 12
select select "ab3272ce-40d0-4c94-a524-96a758ab755c"
select select "3df561aa-a163-483b-b82b-83352e2235d4"
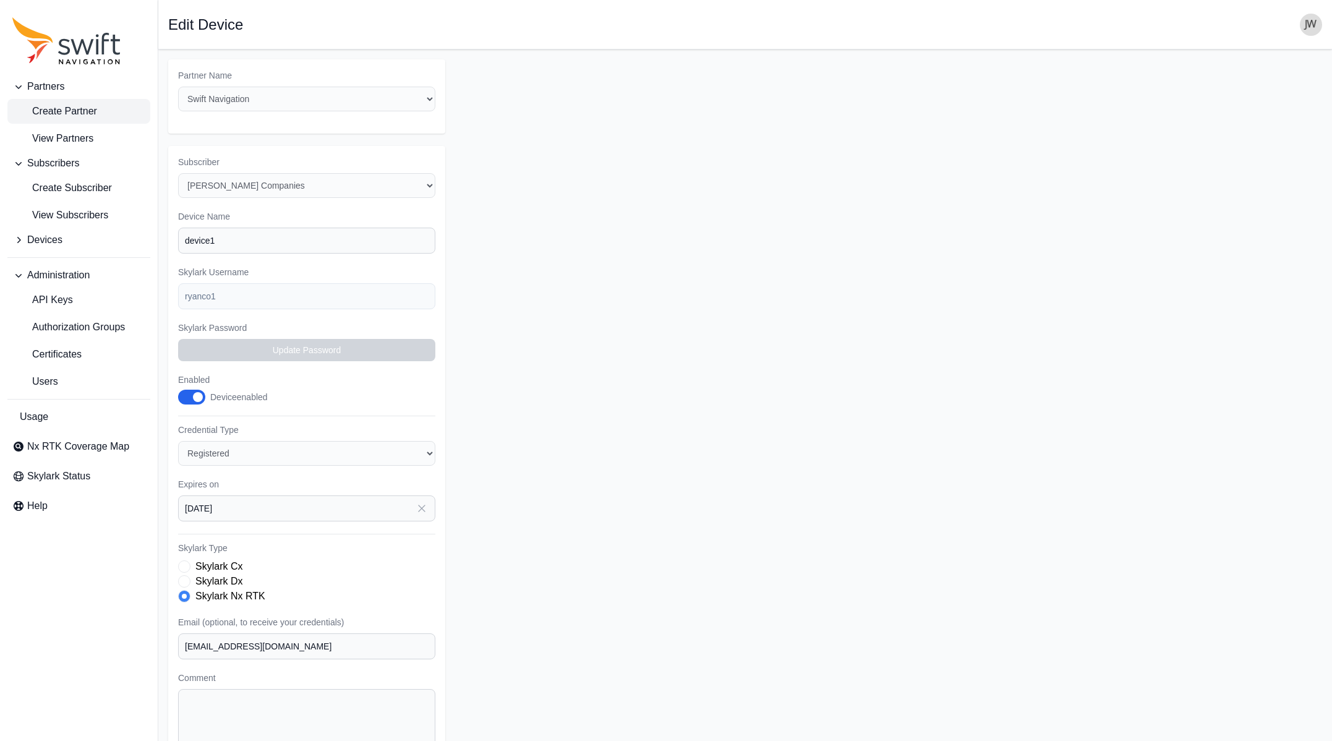
click at [1049, 140] on form "Partner Name Select a Partner AlpsAlpine Asensing Bad Elf Bench Mark Equipment …" at bounding box center [745, 433] width 1154 height 749
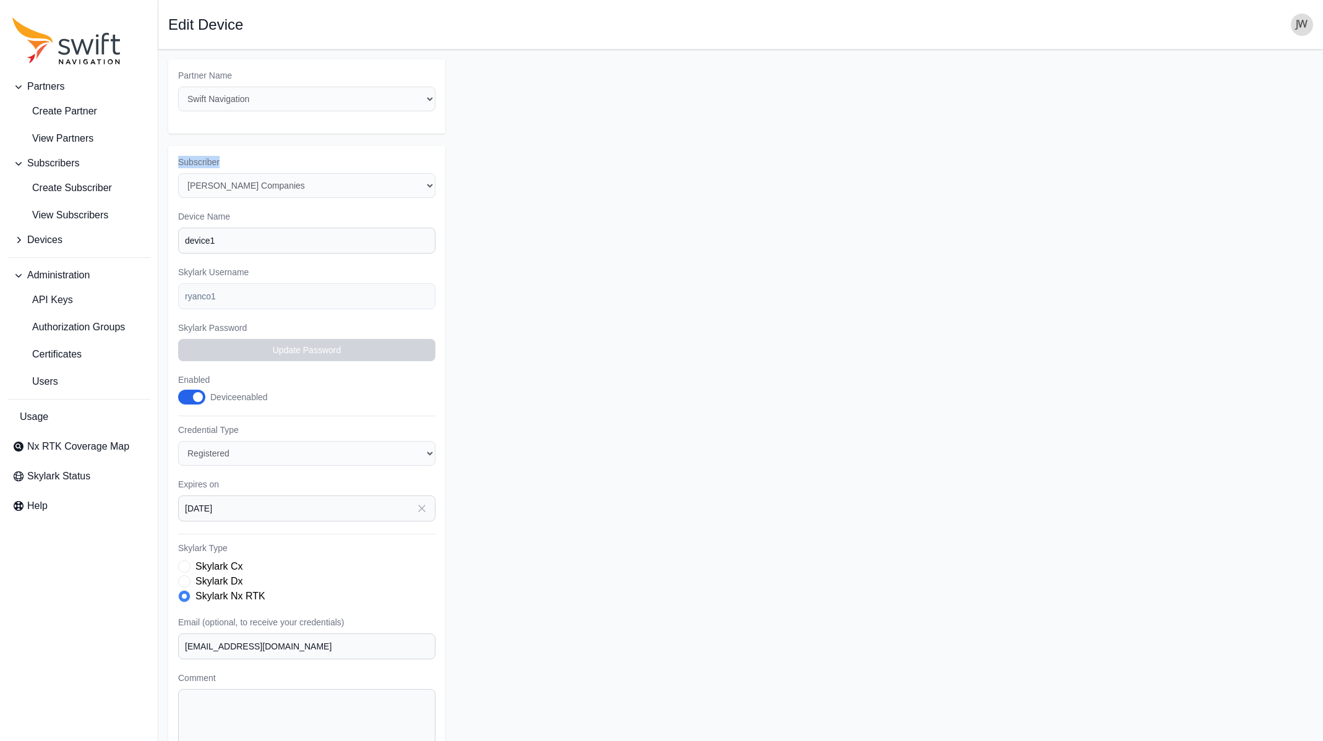
select select "3df561aa-a163-483b-b82b-83352e2235d4"
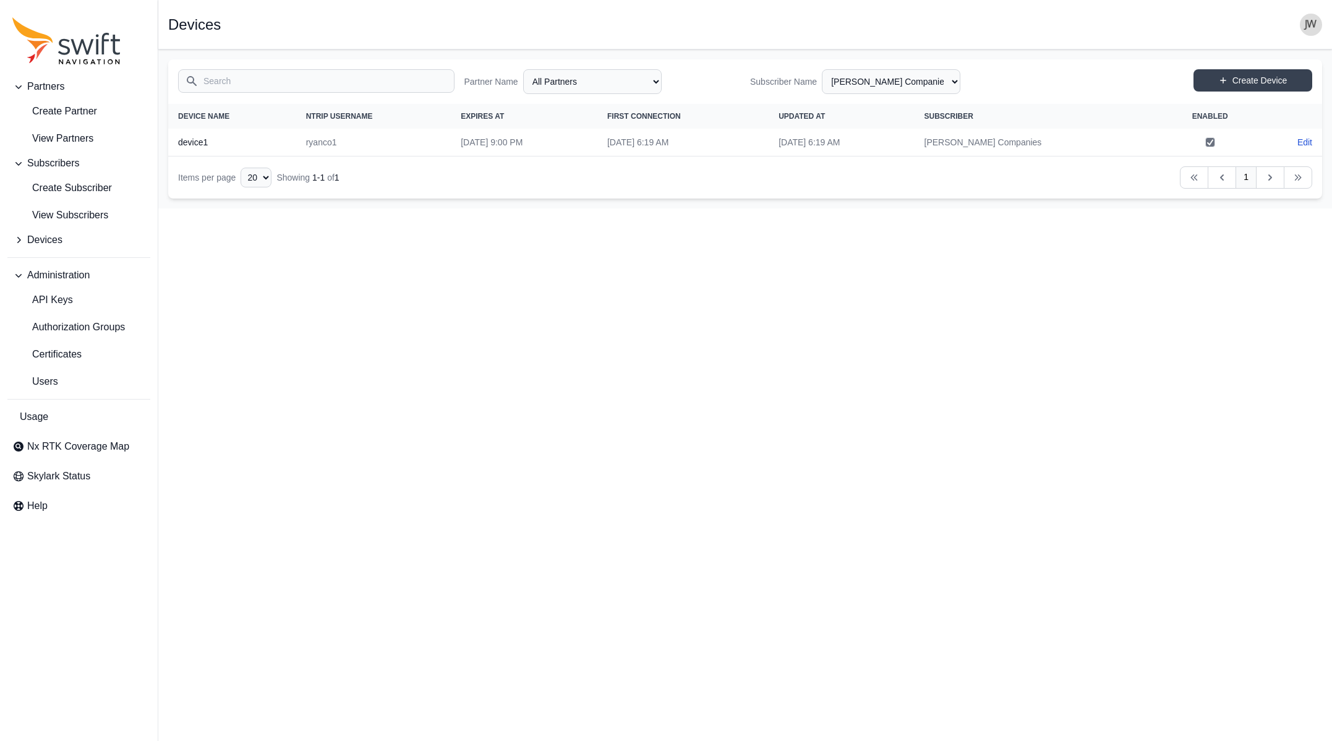
select select "efef40e6-f266-4d6f-8d41-464a15503ce6"
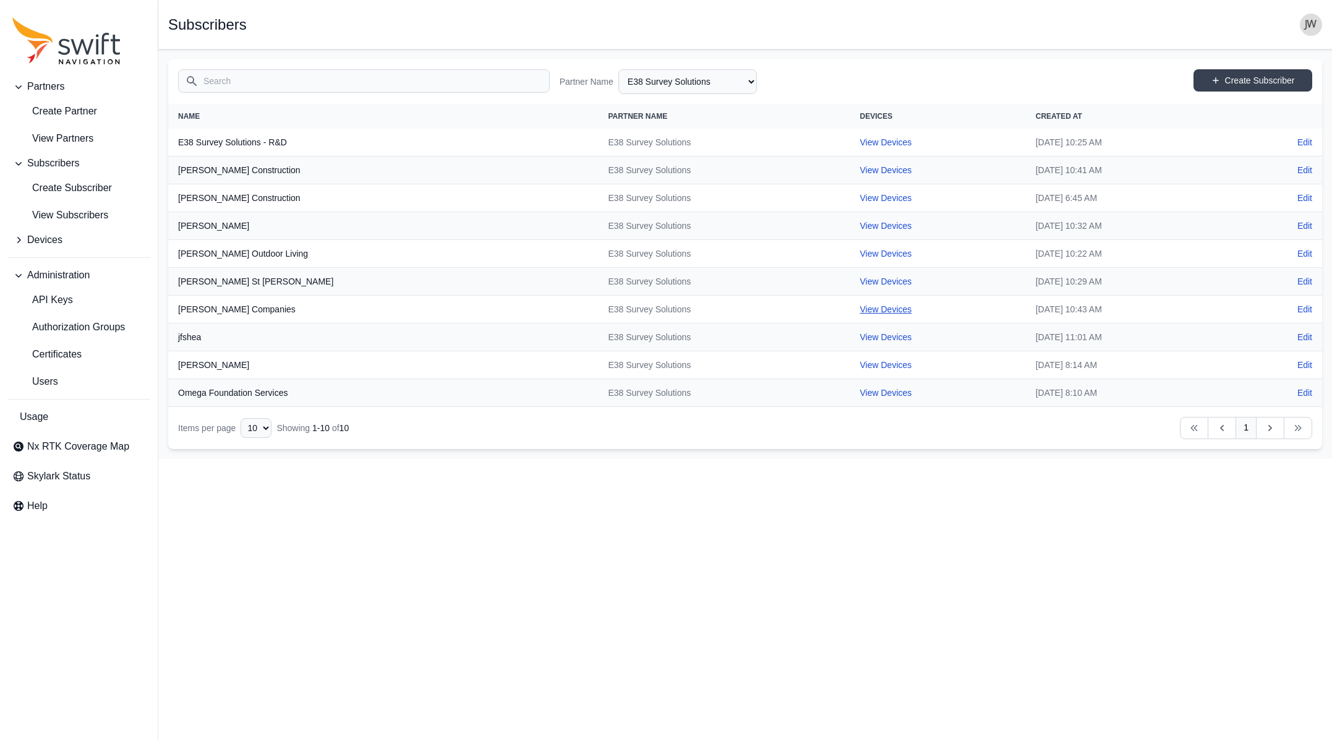
click at [860, 309] on link "View Devices" at bounding box center [886, 309] width 52 height 10
select select "3df561aa-a163-483b-b82b-83352e2235d4"
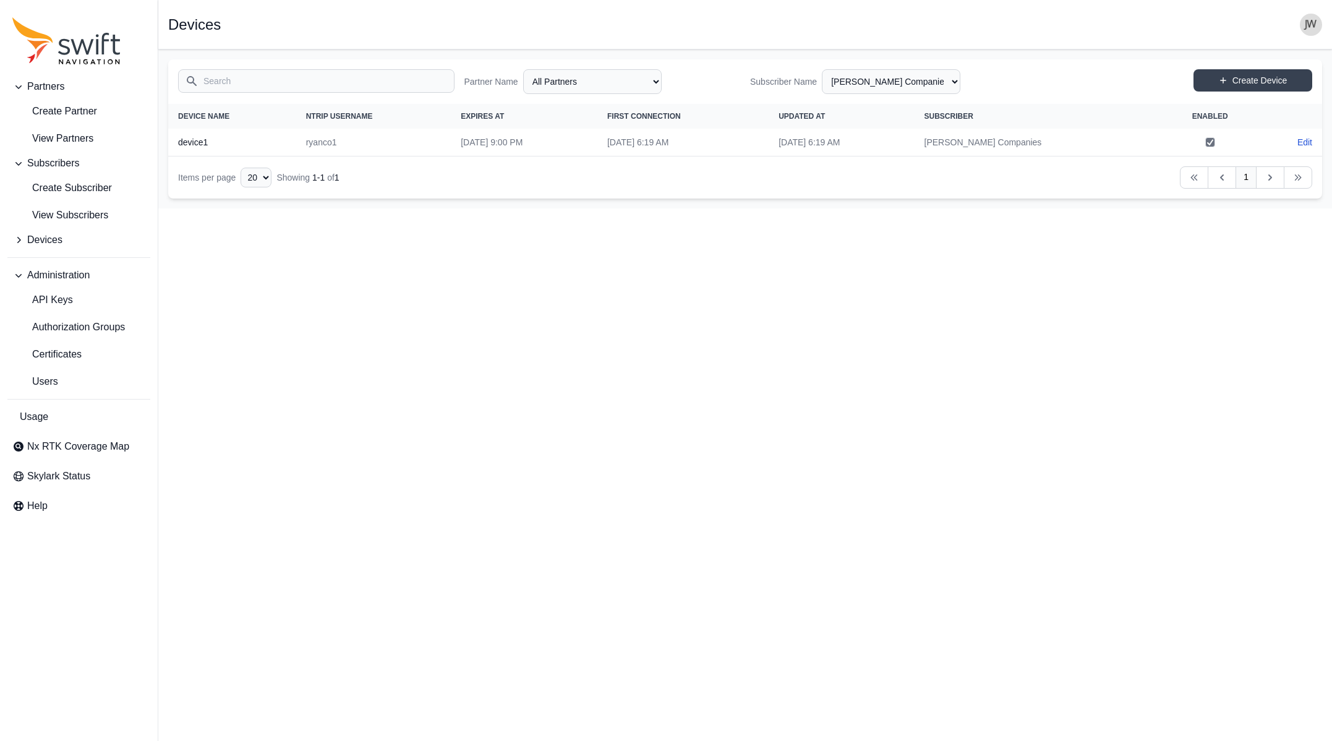
select select "efef40e6-f266-4d6f-8d41-464a15503ce6"
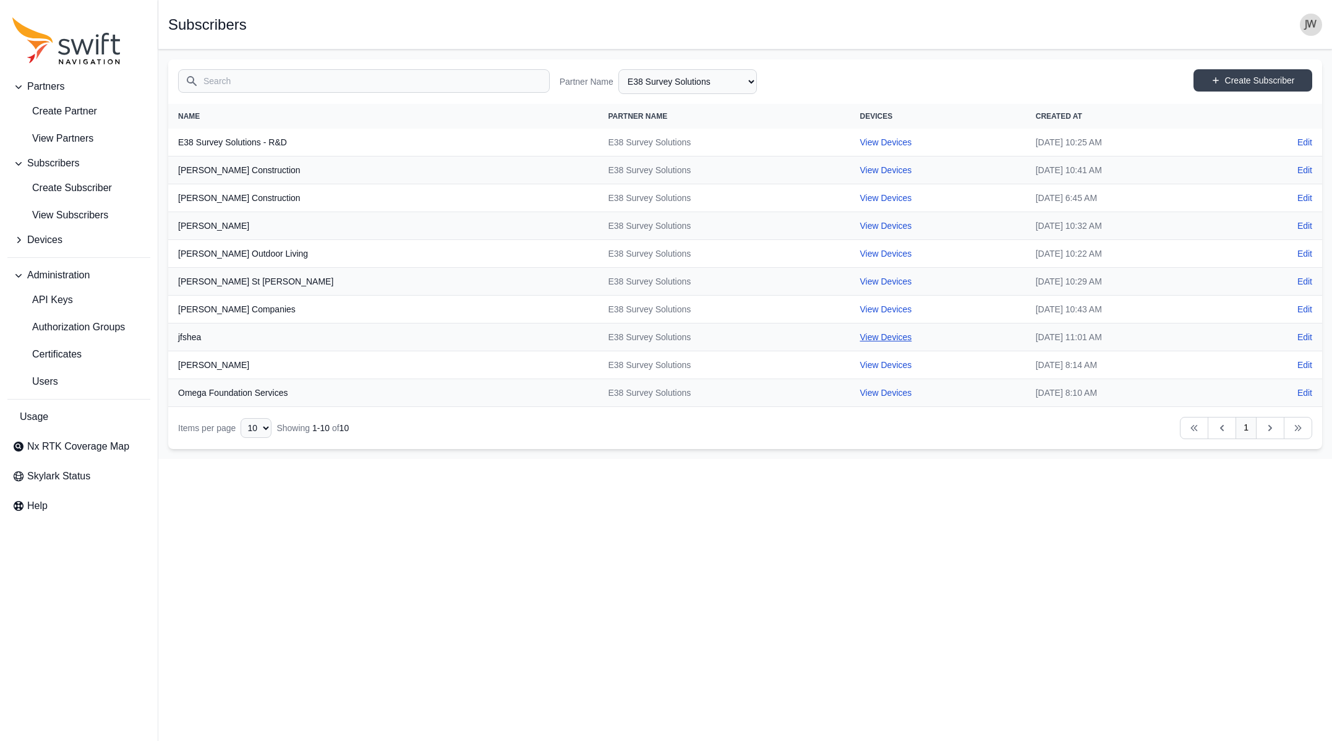
click at [860, 336] on link "View Devices" at bounding box center [886, 337] width 52 height 10
select select "720ce3b4-fe15-4b9f-9d7d-ef8bfb5592c0"
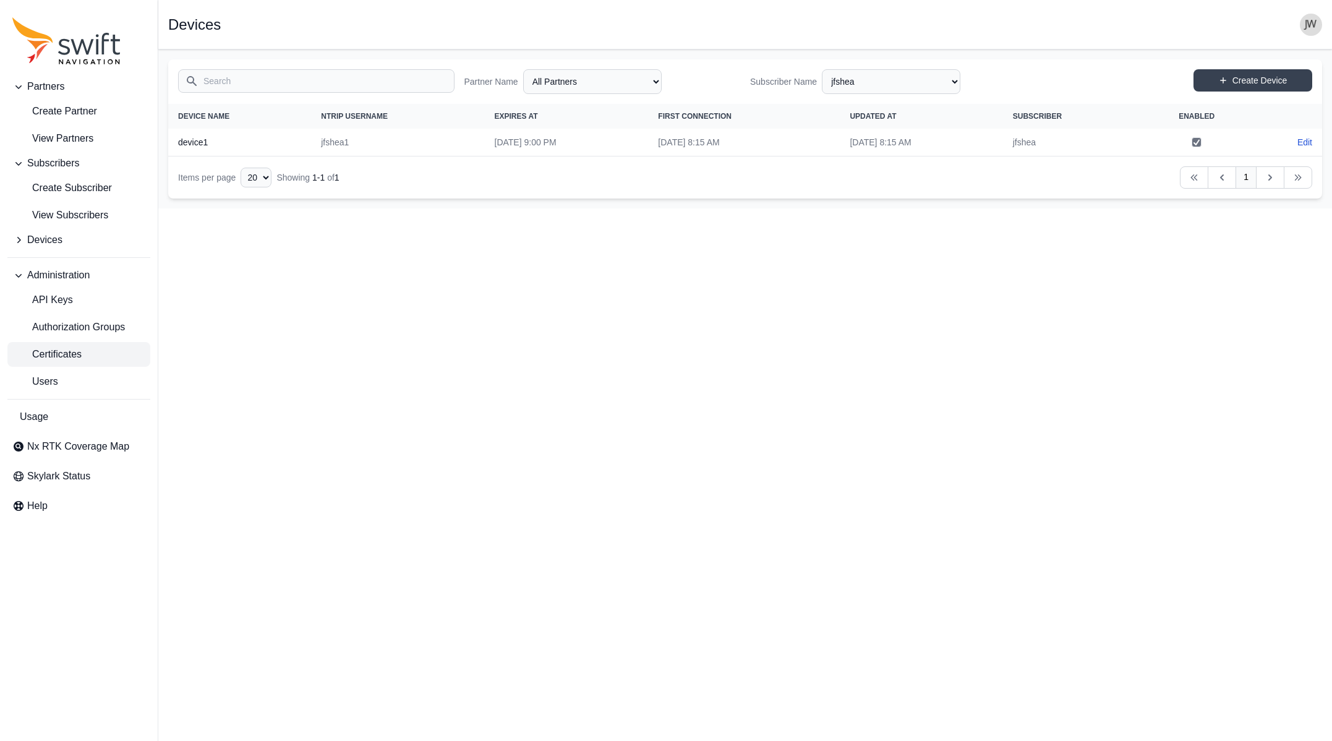
select select "efef40e6-f266-4d6f-8d41-464a15503ce6"
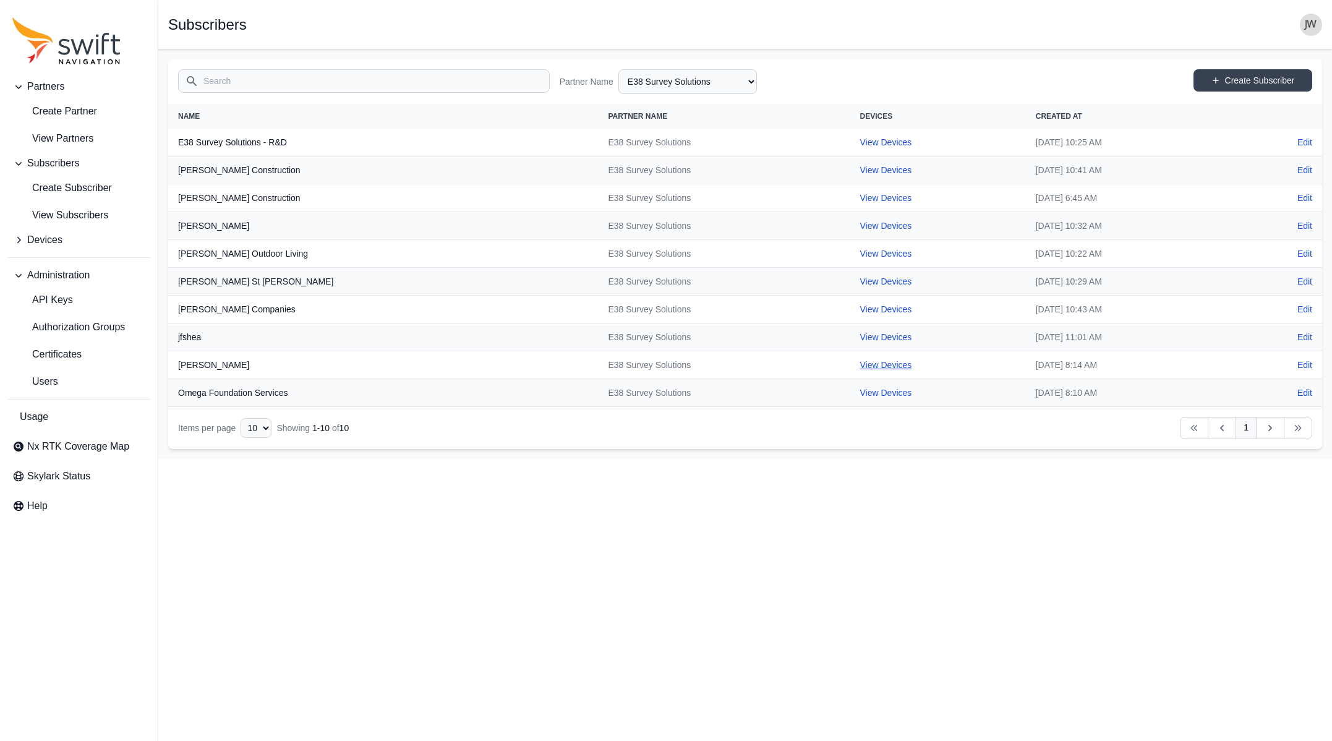
click at [860, 361] on link "View Devices" at bounding box center [886, 365] width 52 height 10
select select "f51310ac-74f7-4a60-9c65-a4aa65e330c5"
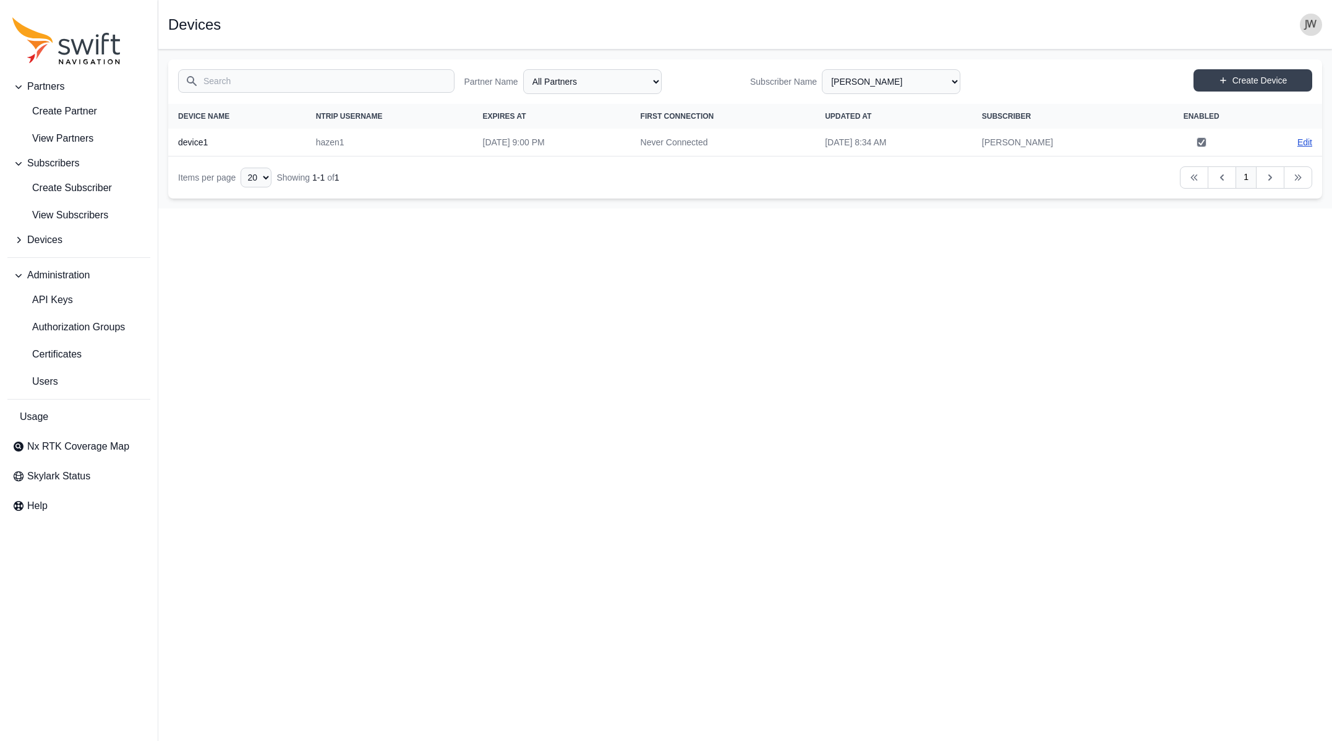
click at [1049, 141] on link "Edit" at bounding box center [1304, 142] width 15 height 12
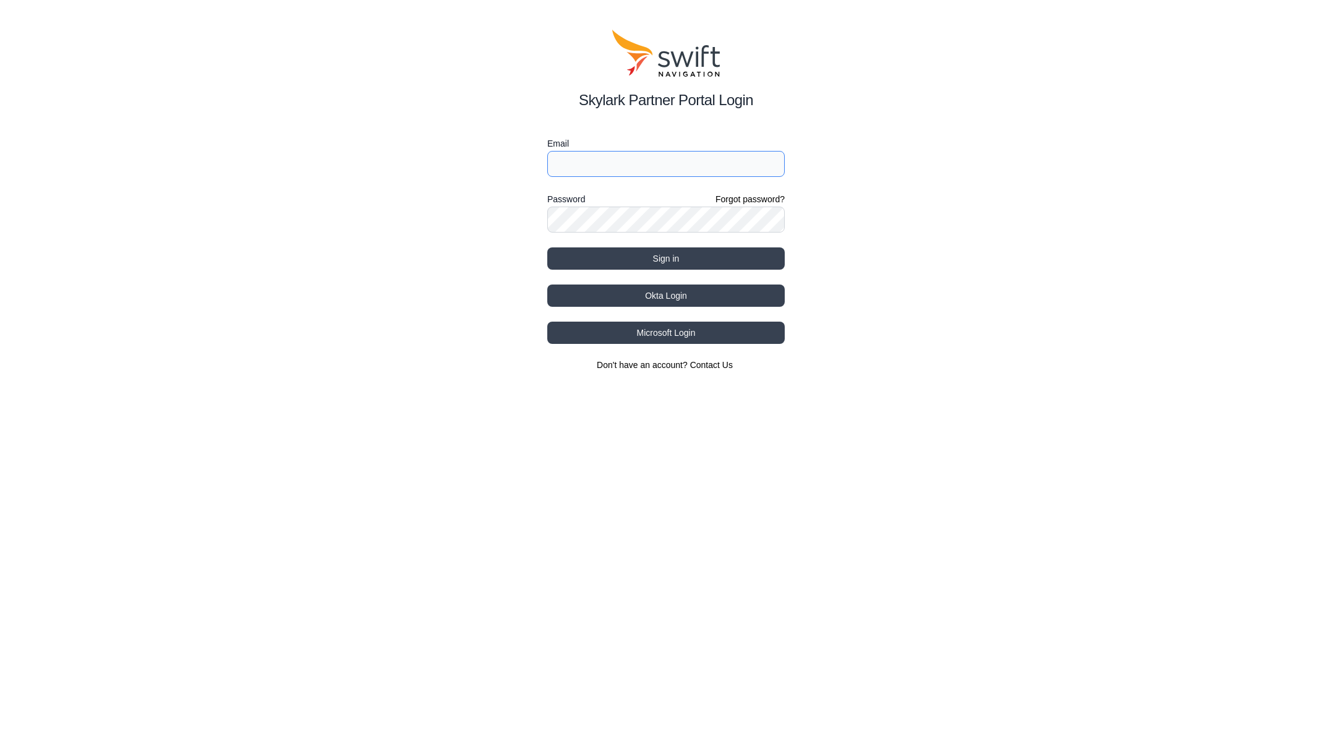
type input "[EMAIL_ADDRESS][DOMAIN_NAME]"
click at [659, 255] on button "Sign in" at bounding box center [665, 258] width 237 height 22
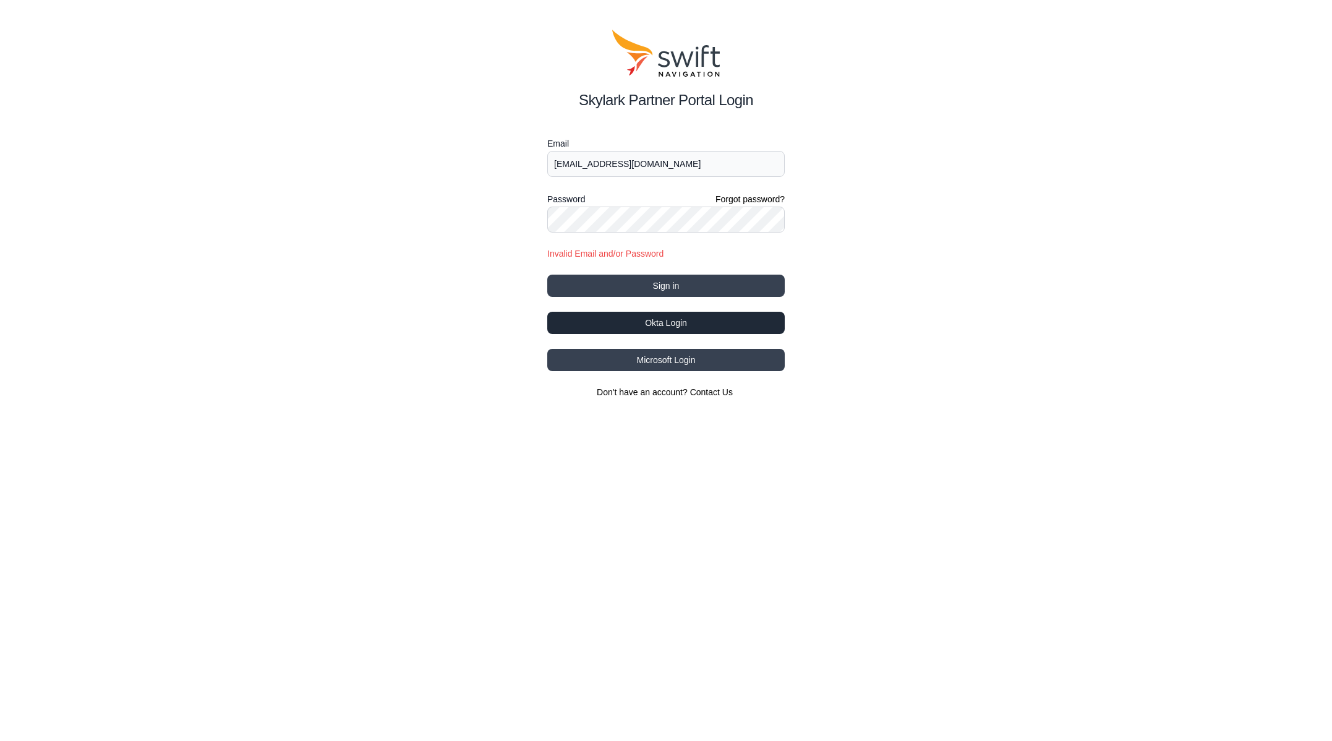
click at [667, 323] on button "Okta Login" at bounding box center [665, 323] width 237 height 22
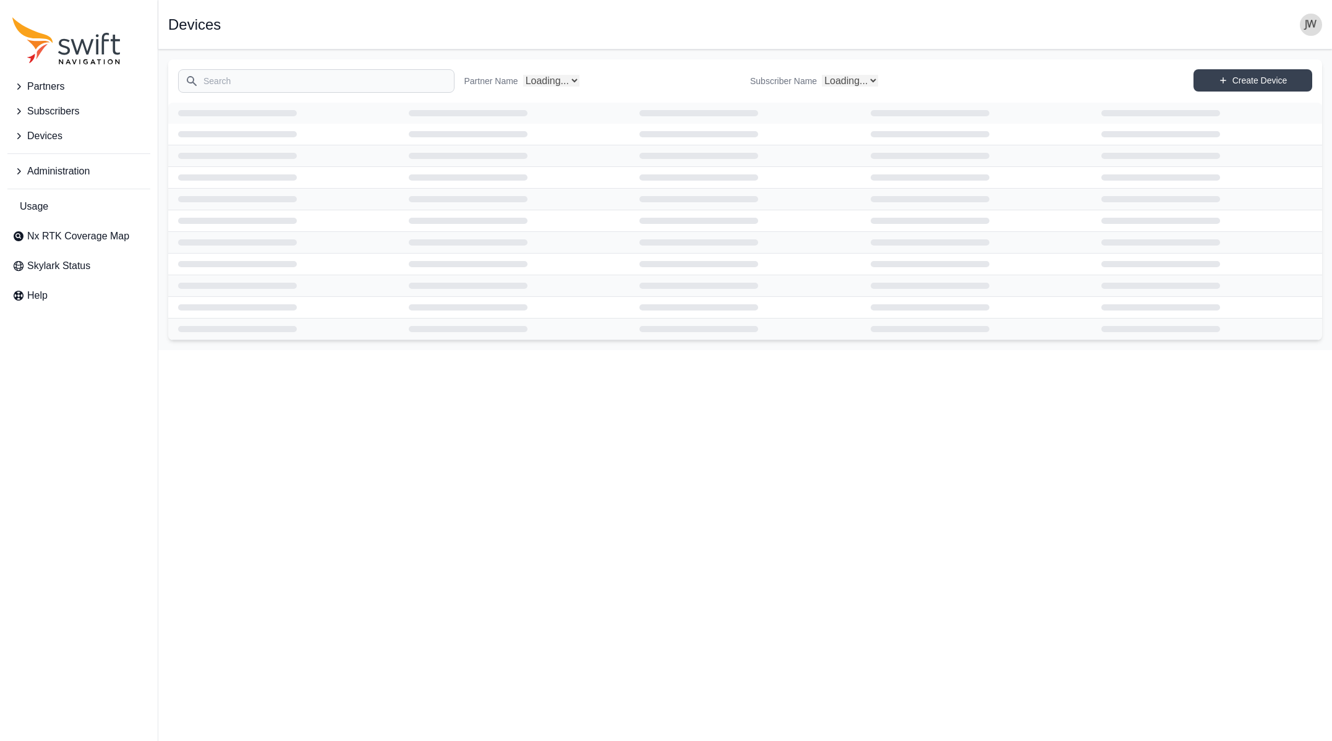
select select "Subscriber"
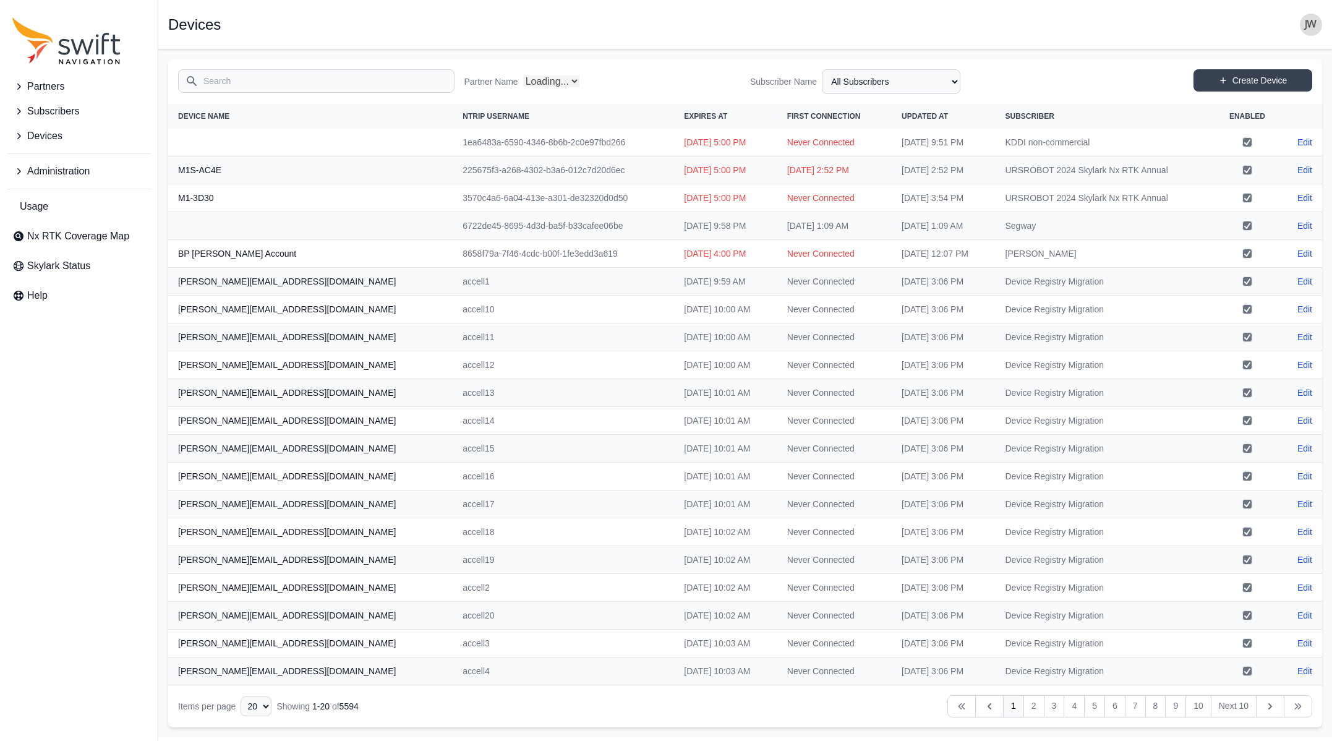
select select "Partner Name"
click at [53, 87] on span "Partners" at bounding box center [45, 86] width 37 height 15
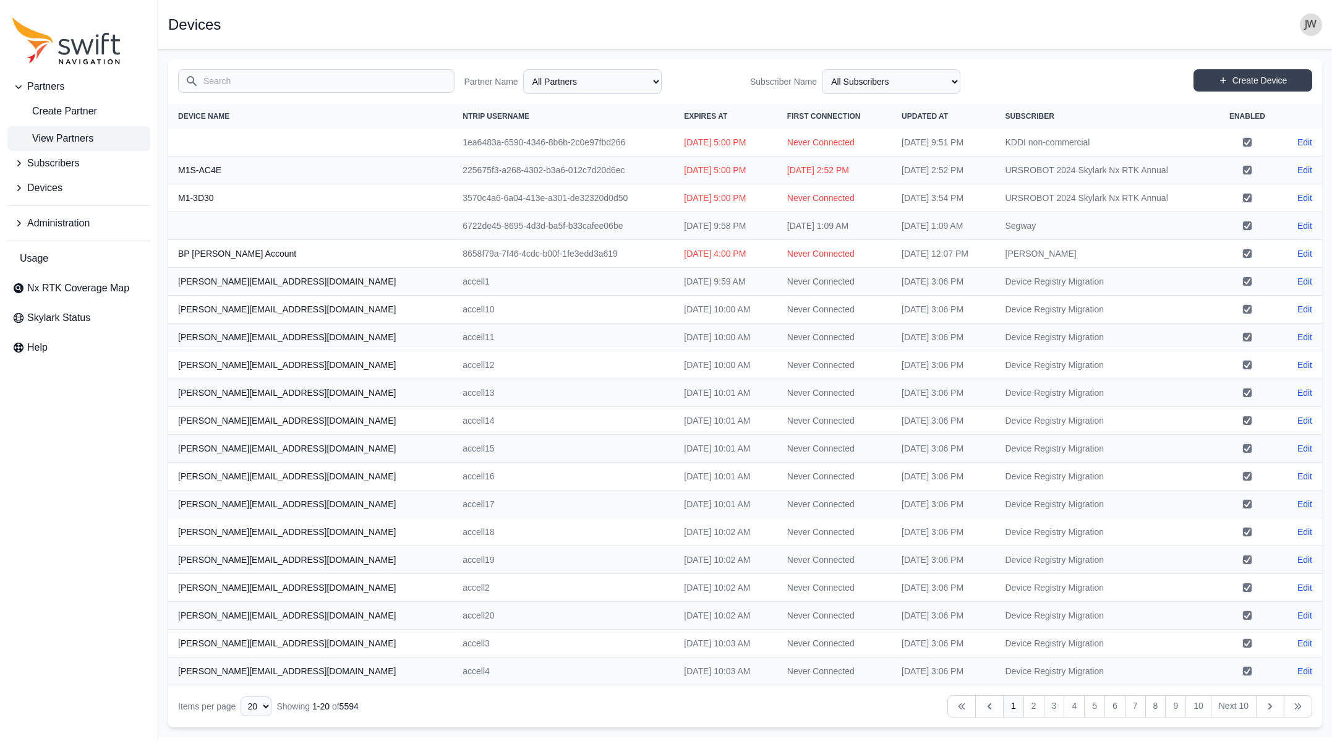
click at [61, 134] on span "View Partners" at bounding box center [52, 138] width 81 height 15
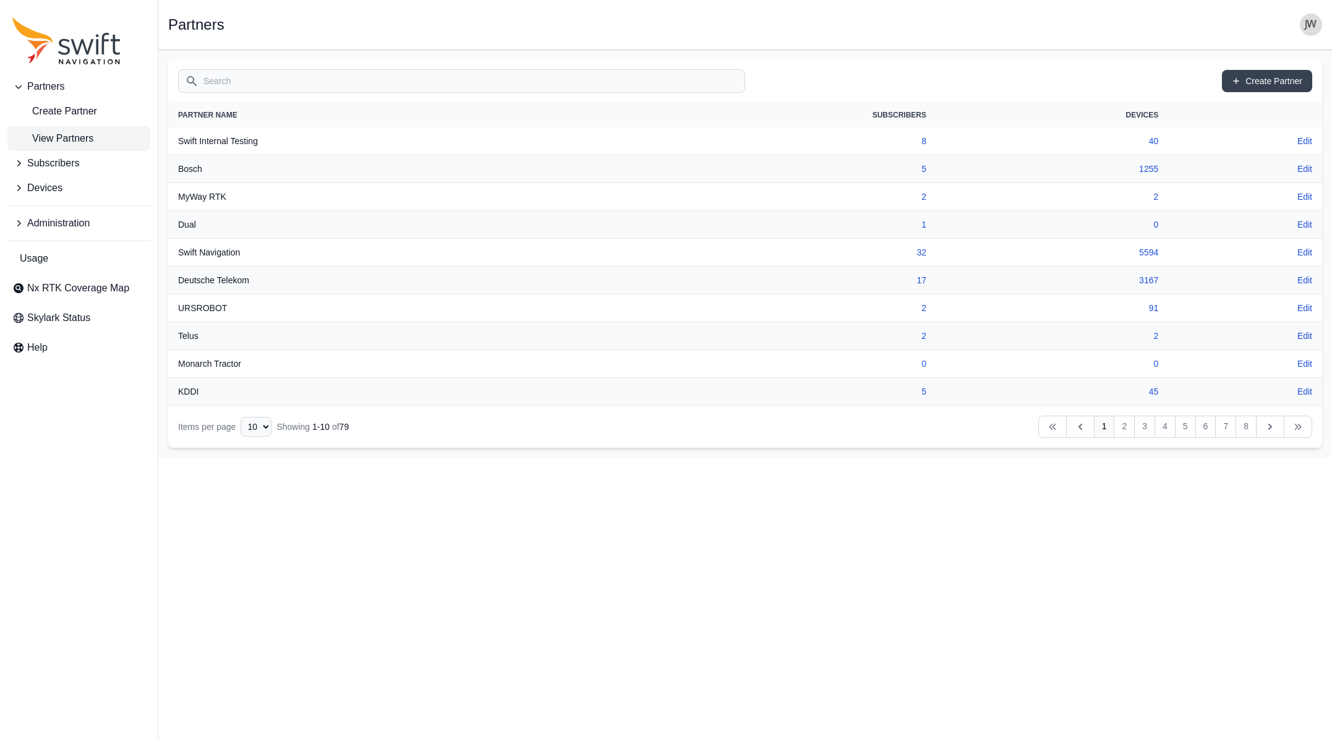
click at [51, 161] on span "Subscribers" at bounding box center [53, 163] width 52 height 15
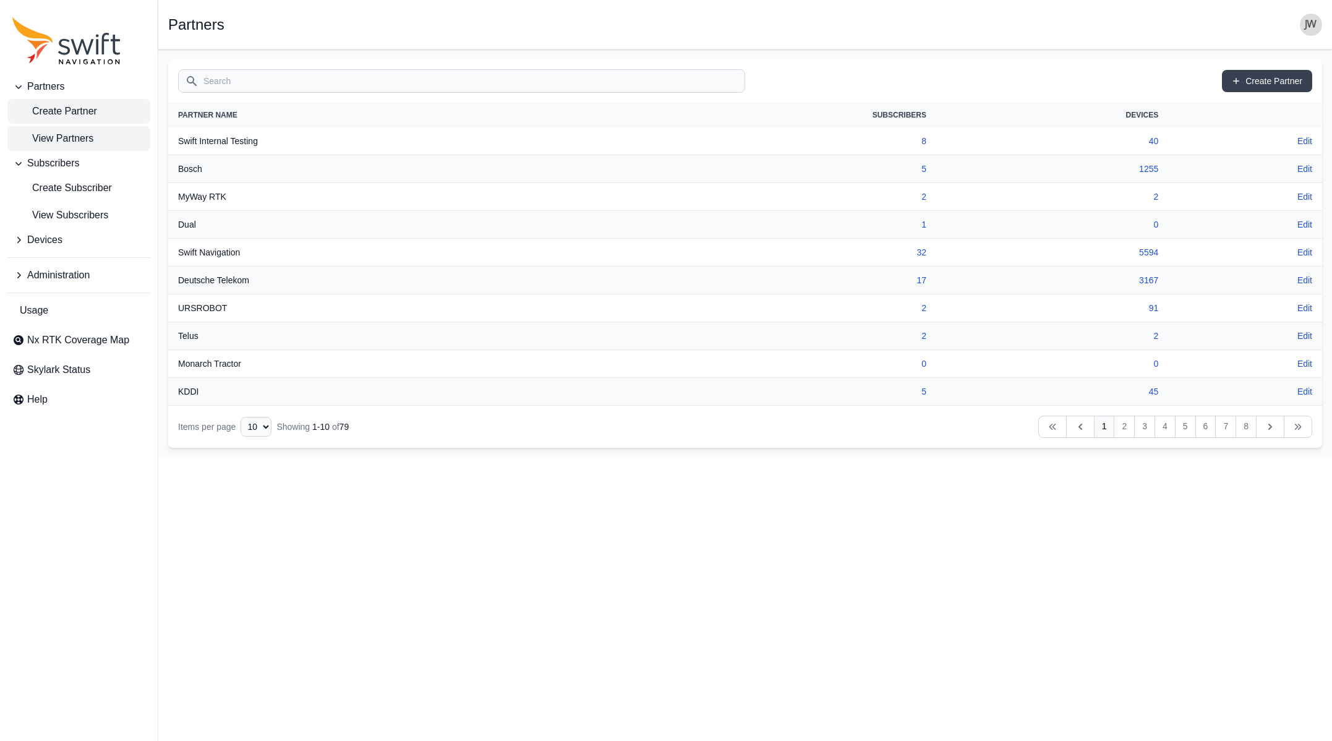
click at [70, 108] on span "Create Partner" at bounding box center [54, 111] width 85 height 15
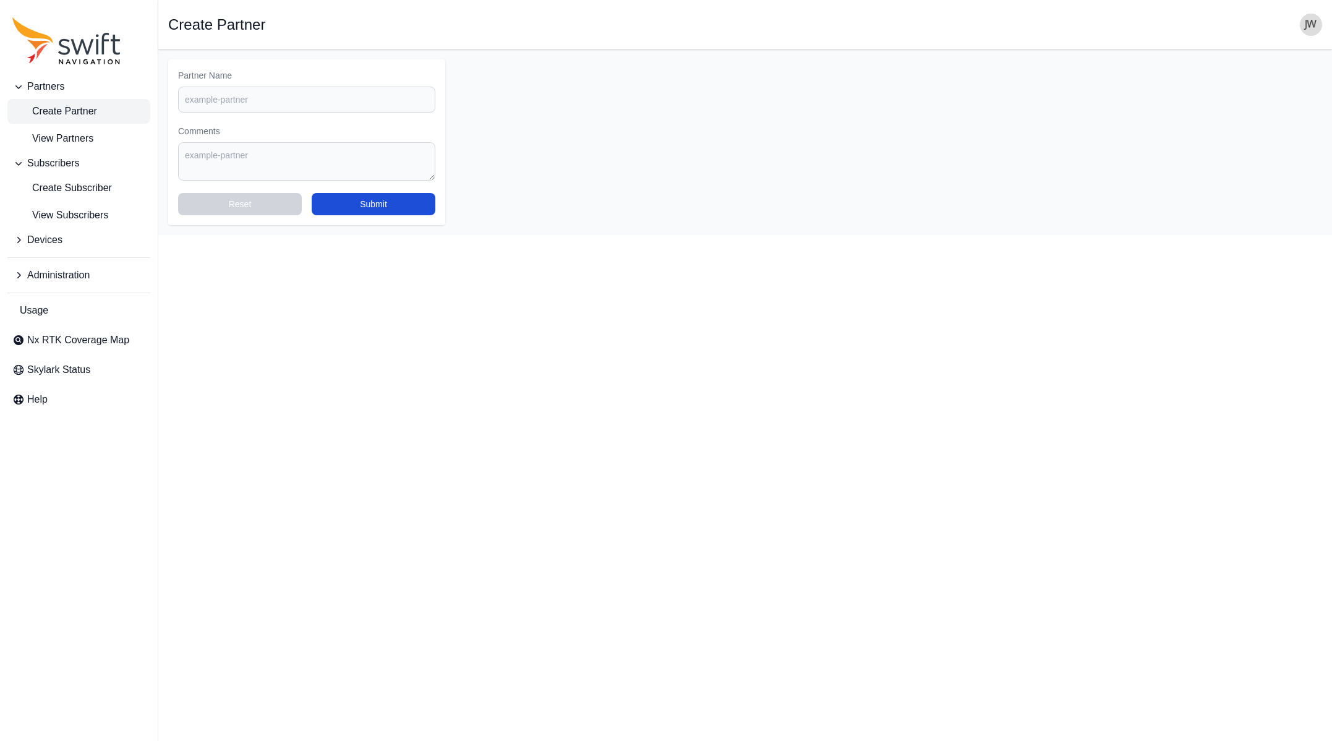
click at [51, 82] on span "Partners" at bounding box center [45, 86] width 37 height 15
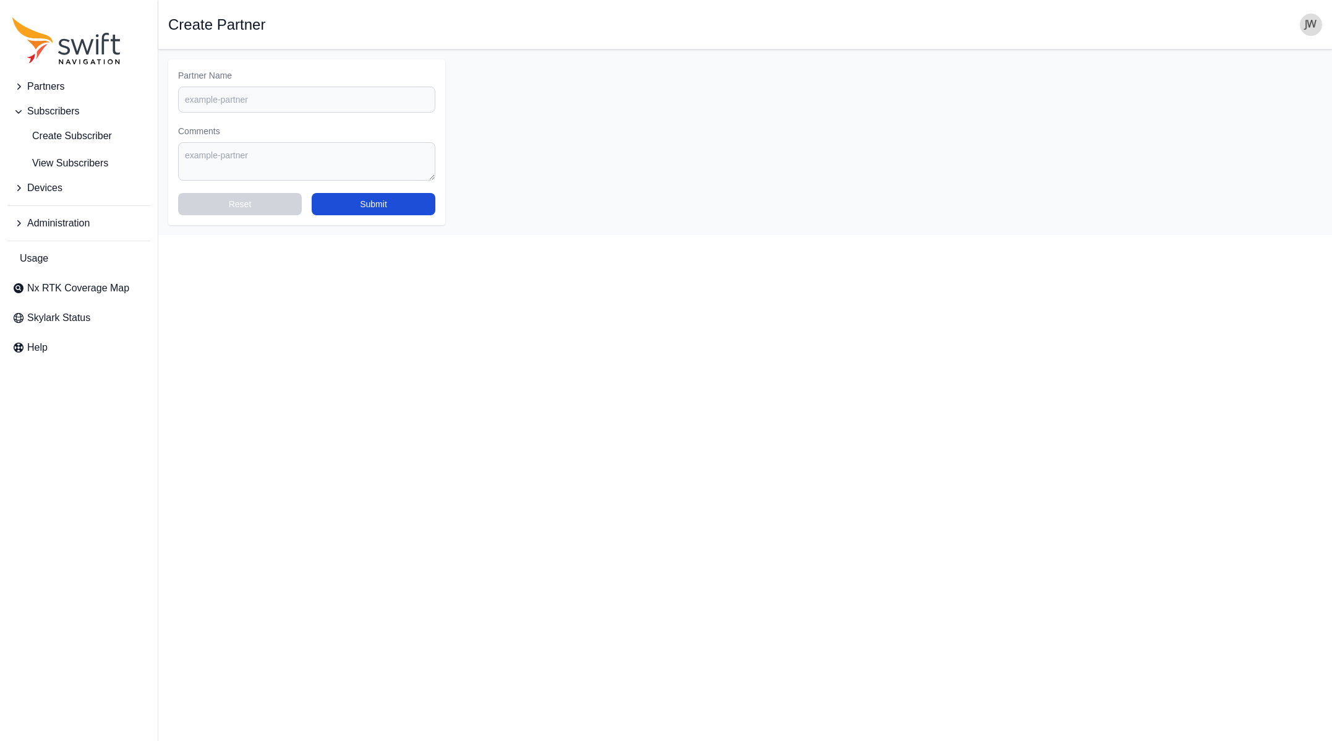
click at [48, 87] on span "Partners" at bounding box center [45, 86] width 37 height 15
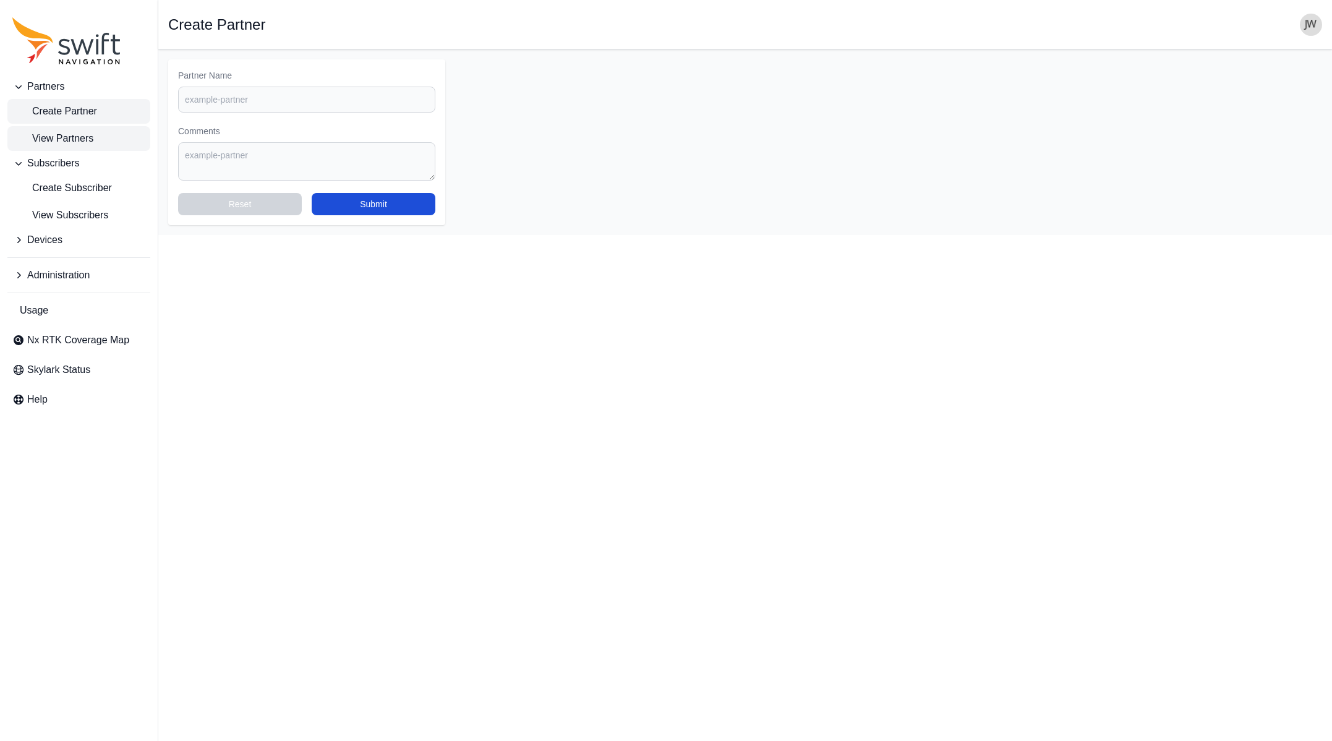
click at [53, 139] on span "View Partners" at bounding box center [52, 138] width 81 height 15
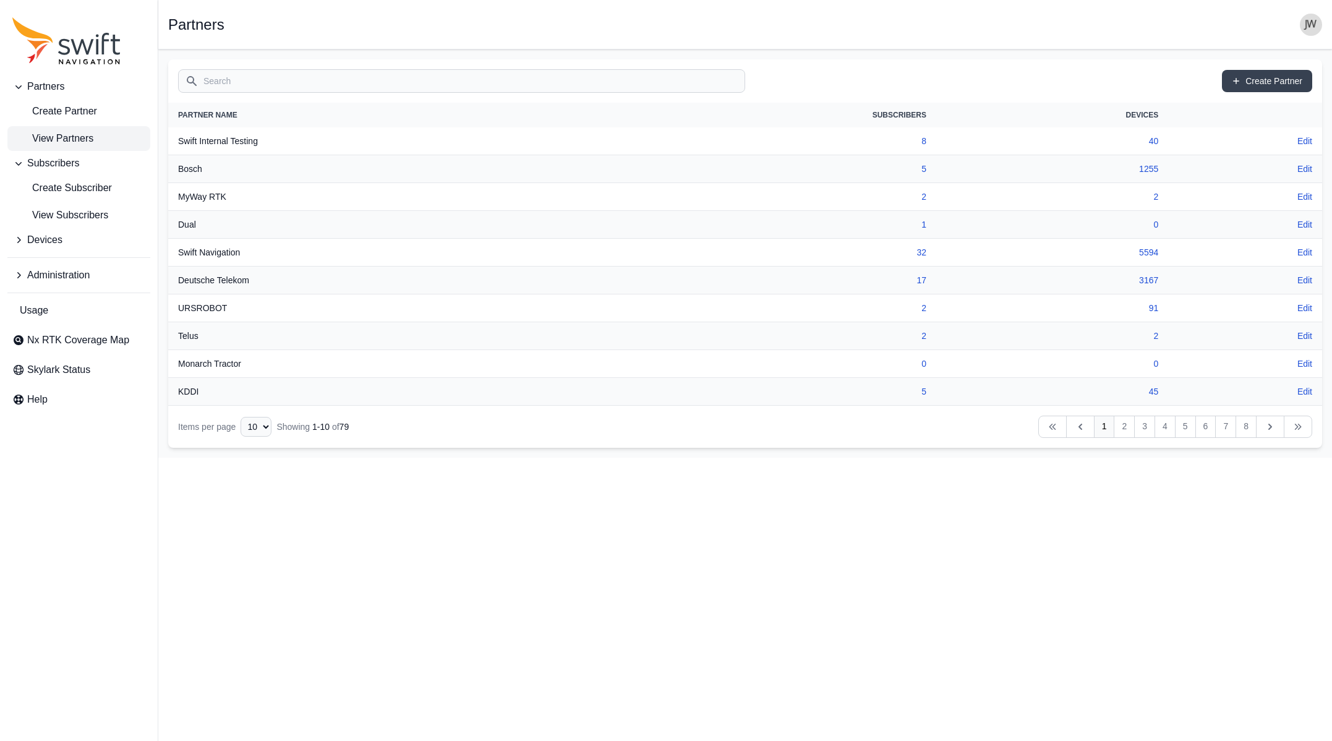
click at [1304, 26] on img "button" at bounding box center [1311, 25] width 22 height 22
click at [1228, 97] on link "Administration" at bounding box center [1262, 99] width 139 height 22
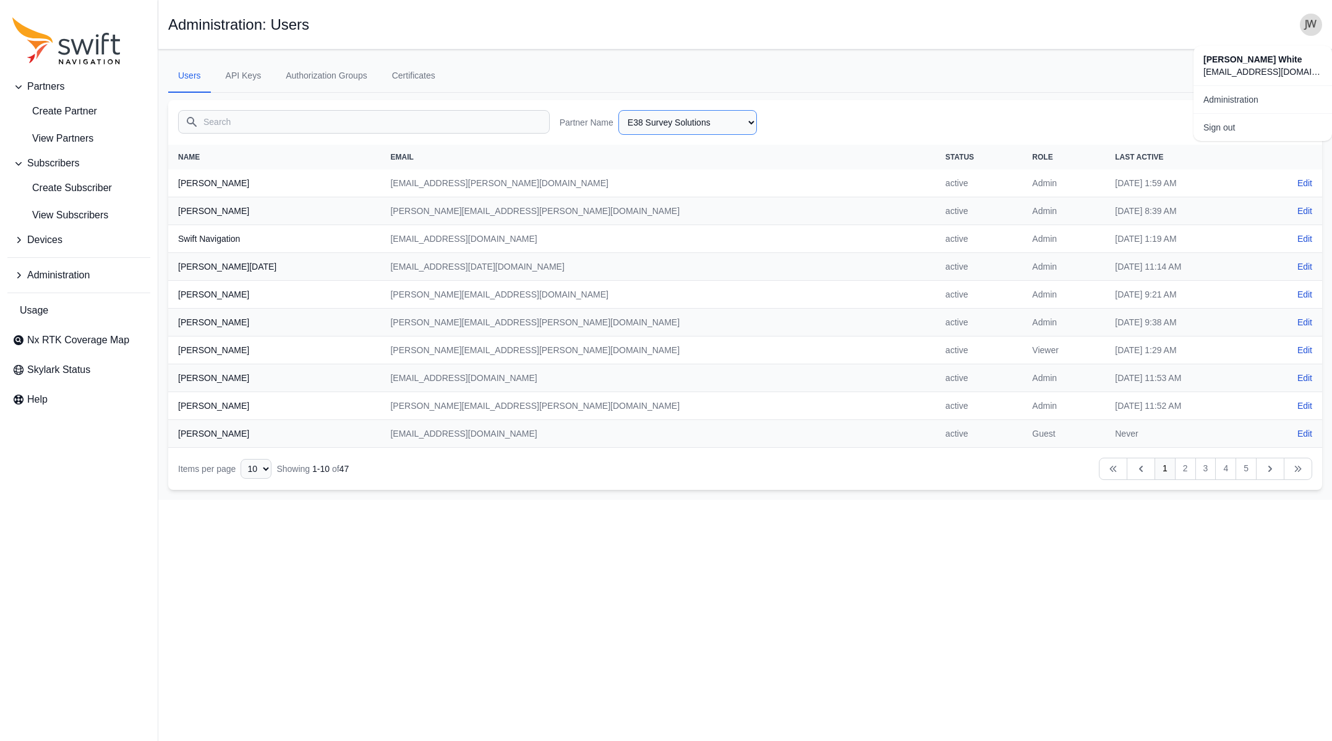
select select "efef40e6-f266-4d6f-8d41-464a15503ce6"
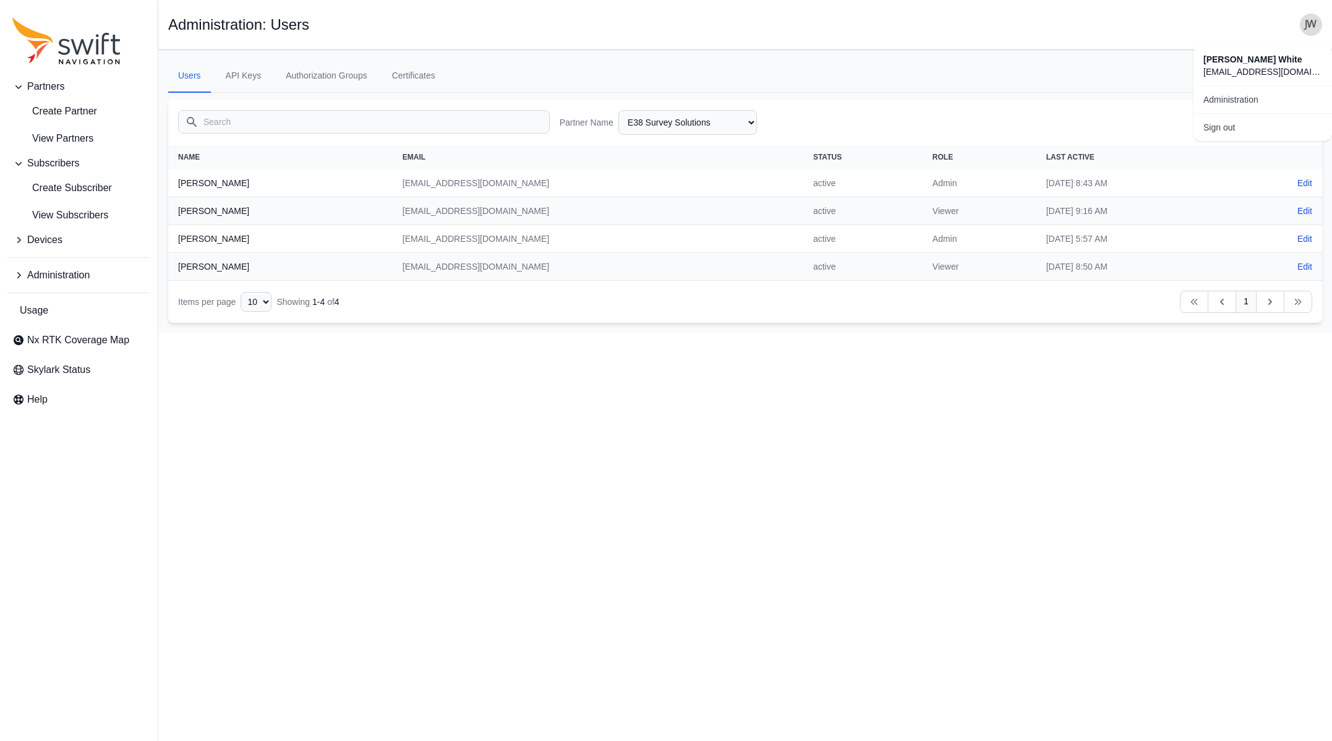
click at [62, 135] on div "Partners Create Partner View Partners Subscribers Create Subscriber View Subscr…" at bounding box center [666, 190] width 1332 height 283
click at [60, 138] on span "View Partners" at bounding box center [52, 138] width 81 height 15
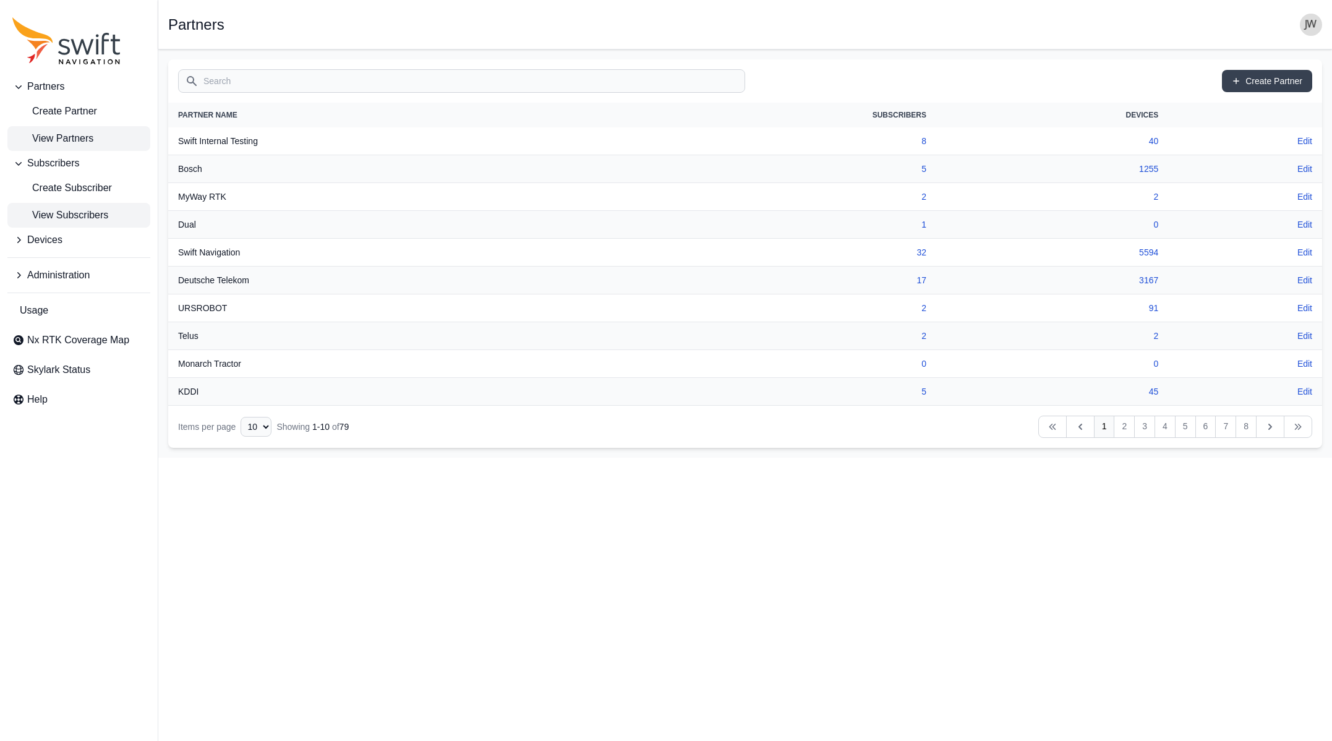
click at [62, 211] on span "View Subscribers" at bounding box center [60, 215] width 96 height 15
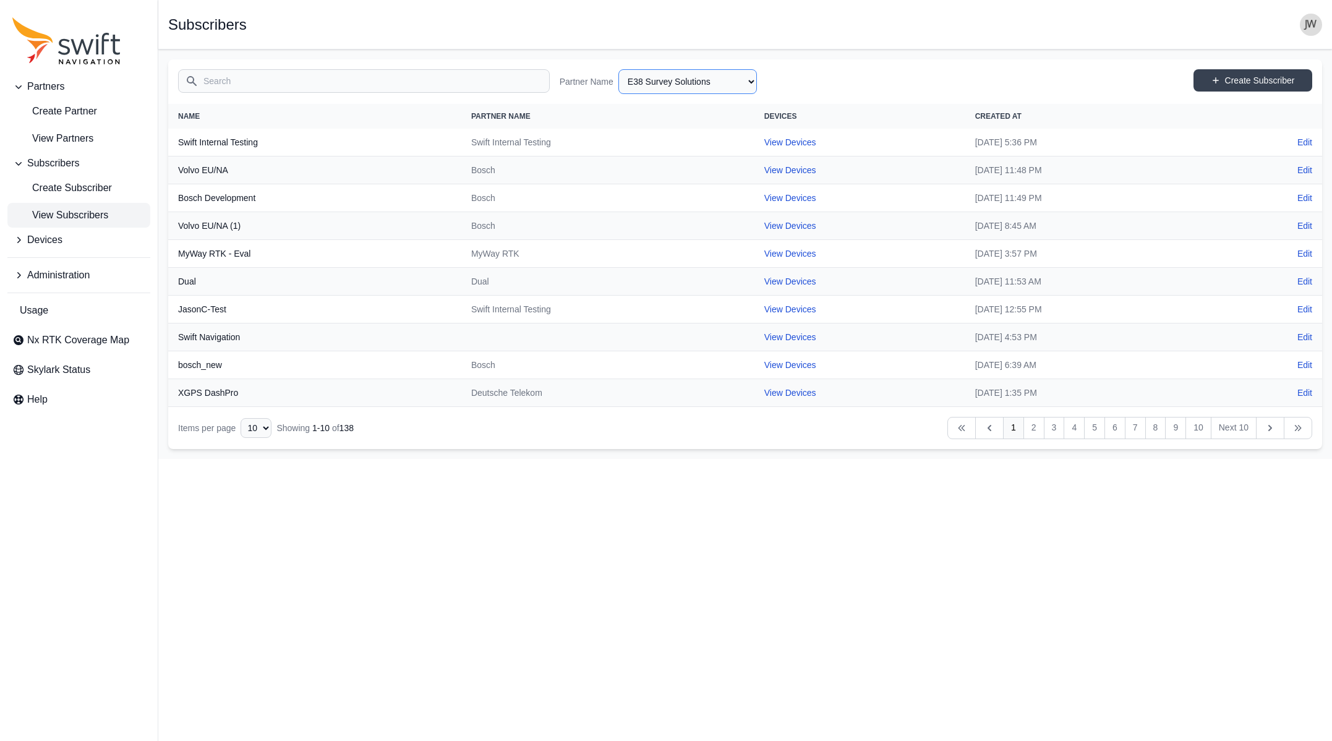
select select "efef40e6-f266-4d6f-8d41-464a15503ce6"
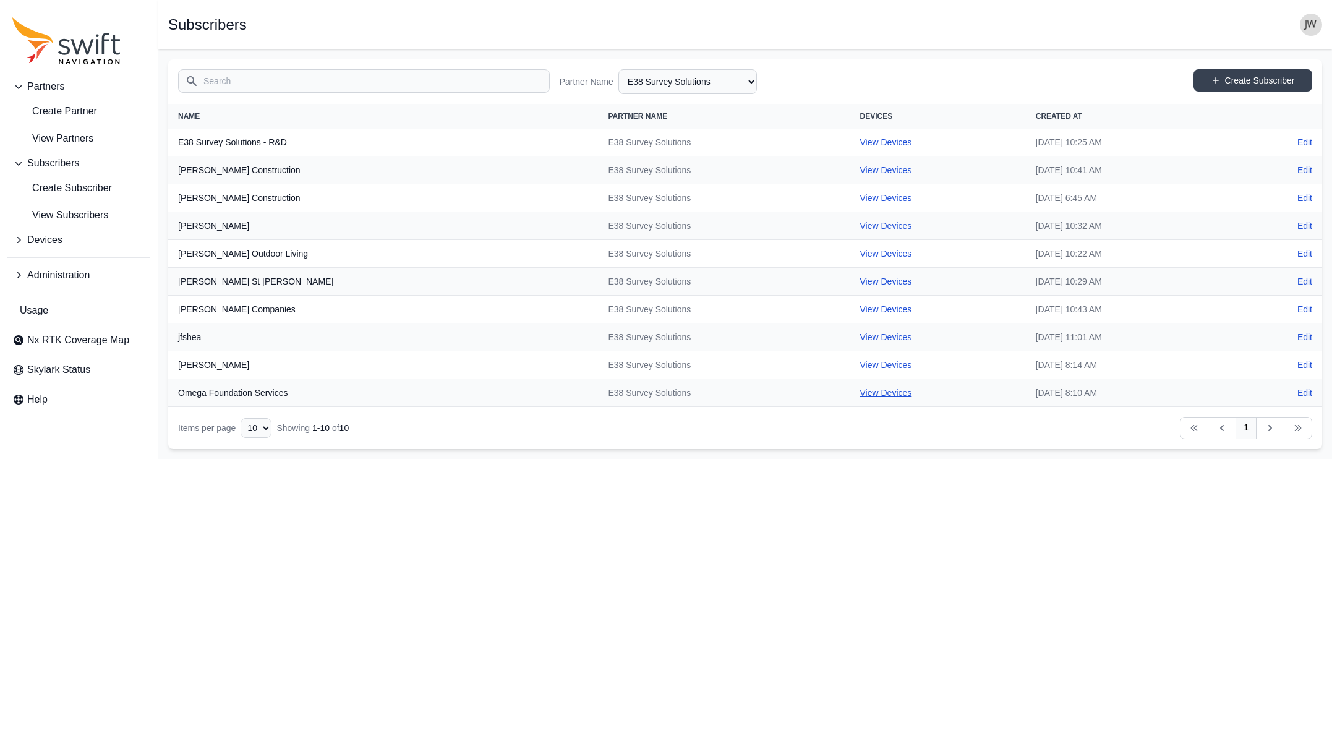
click at [860, 393] on link "View Devices" at bounding box center [886, 393] width 52 height 10
select select "126800ec-0e50-49c4-8693-139d21a76095"
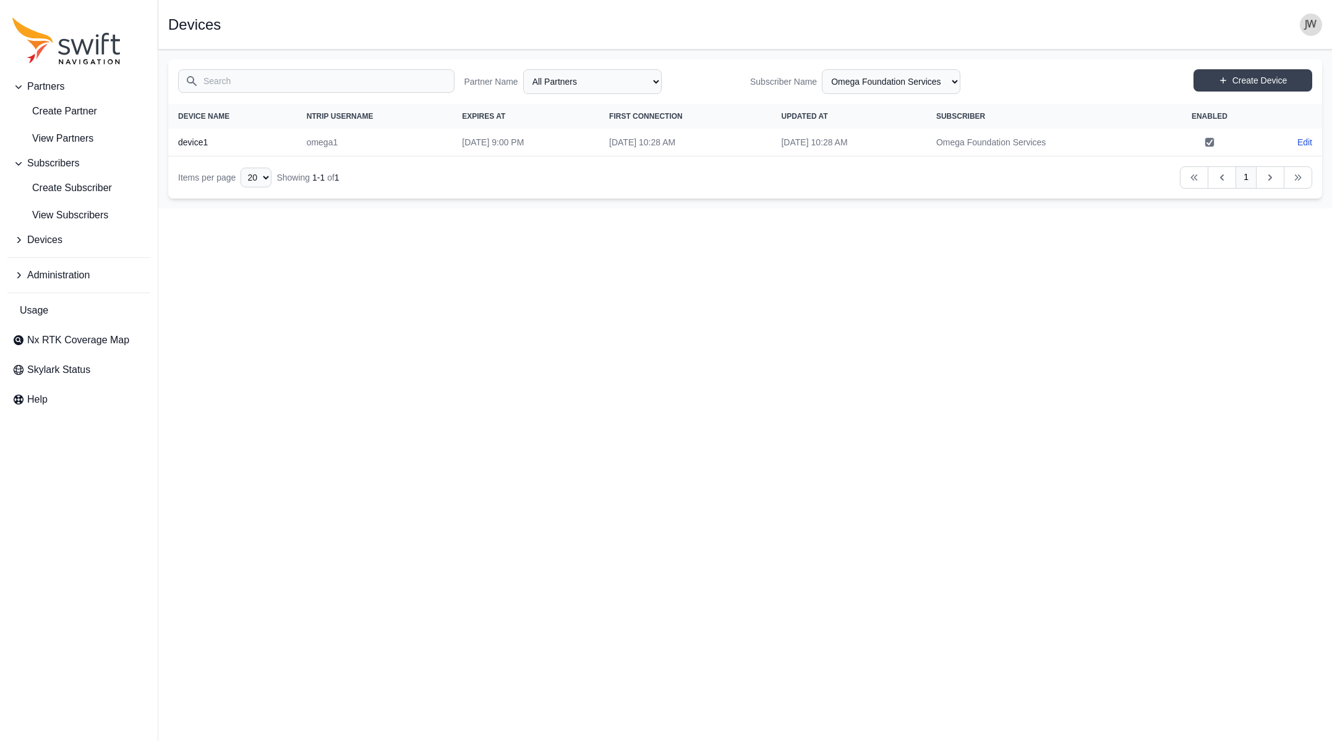
click at [1305, 140] on link "Edit" at bounding box center [1304, 142] width 15 height 12
select select "ab3272ce-40d0-4c94-a524-96a758ab755c"
select select "126800ec-0e50-49c4-8693-139d21a76095"
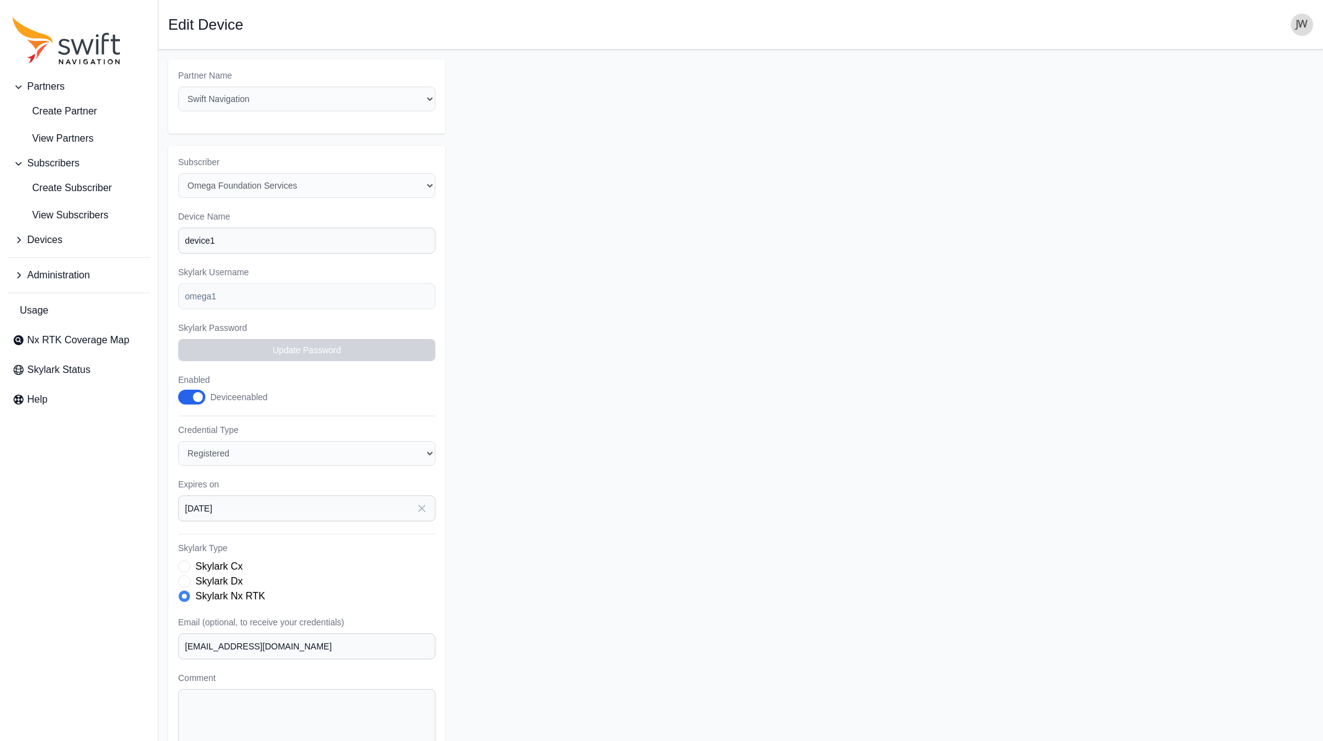
select select "126800ec-0e50-49c4-8693-139d21a76095"
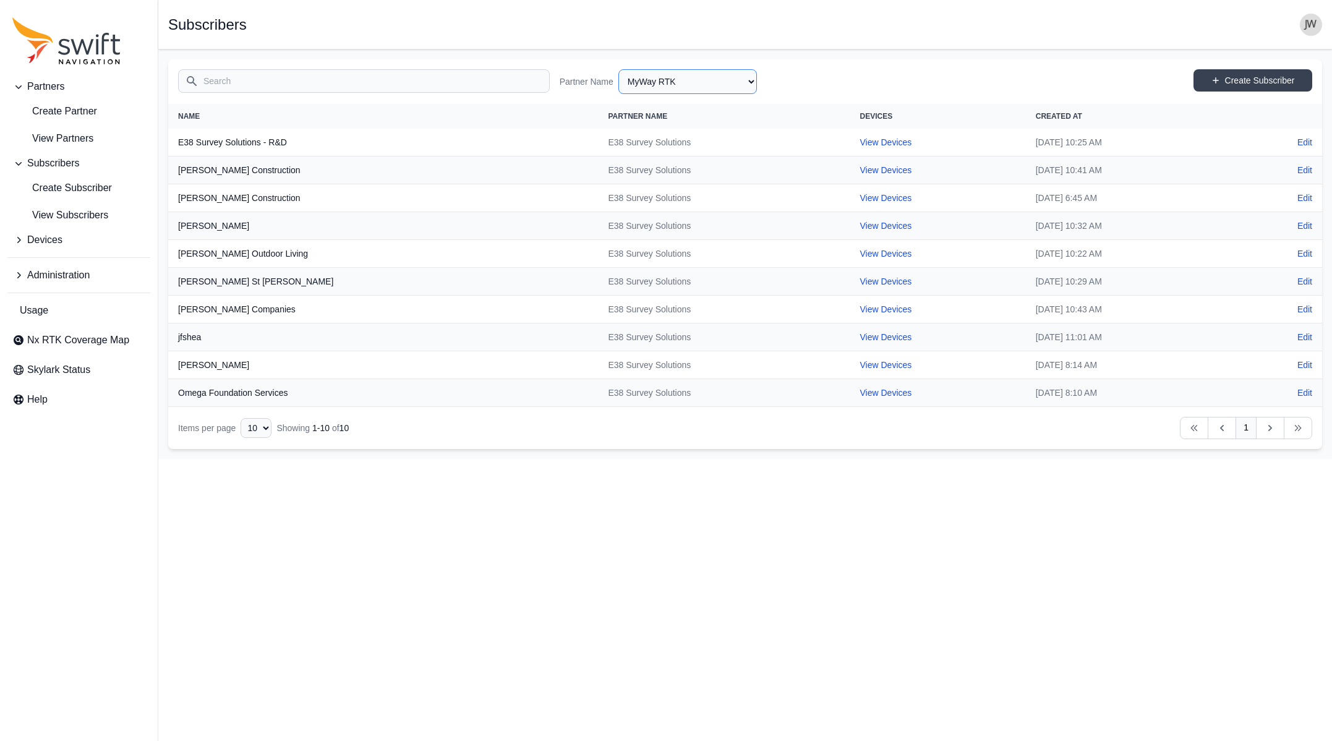
select select "15ebad76-1d73-4249-bd67-b5d560574fd4"
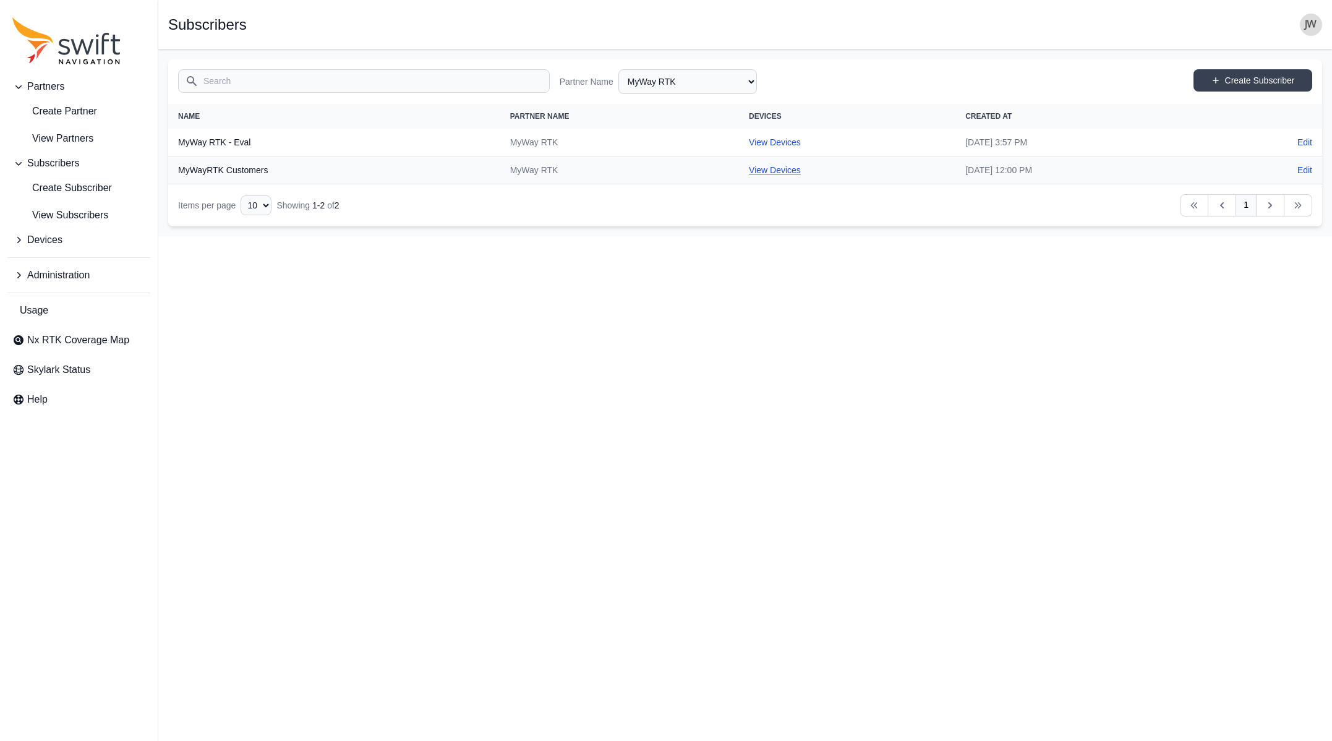
click at [749, 168] on link "View Devices" at bounding box center [775, 170] width 52 height 10
select select "cedde840-5396-42c7-815a-fb24addfc857"
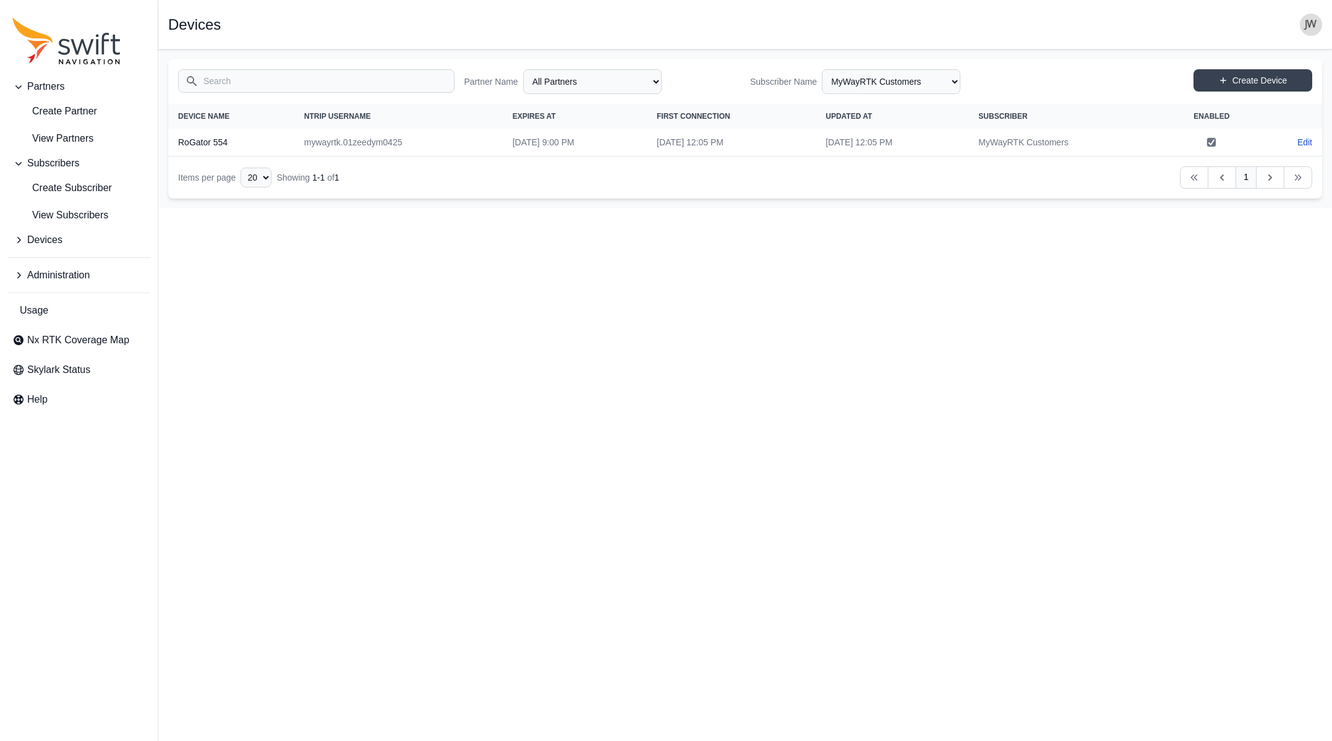
select select "15ebad76-1d73-4249-bd67-b5d560574fd4"
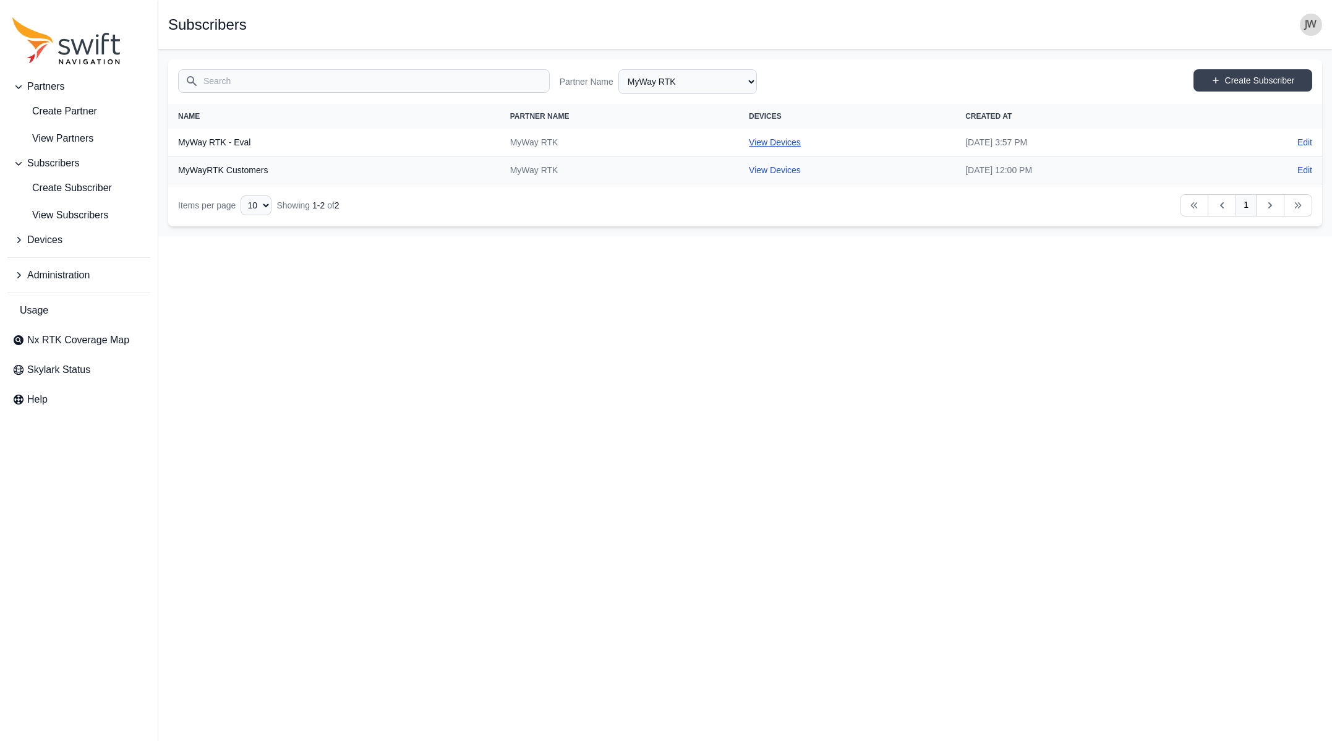
click at [749, 142] on link "View Devices" at bounding box center [775, 142] width 52 height 10
select select "b84e64f4-f35b-40c9-9462-c493e34fdfa1"
select select "e5635ad5-bb47-45ad-b9c9-b57d7d8429e8"
click at [761, 142] on link "View Devices" at bounding box center [787, 142] width 52 height 10
select select "18158d7a-b23c-441d-9aa9-24c4dca6e2cd"
